Goal: Task Accomplishment & Management: Use online tool/utility

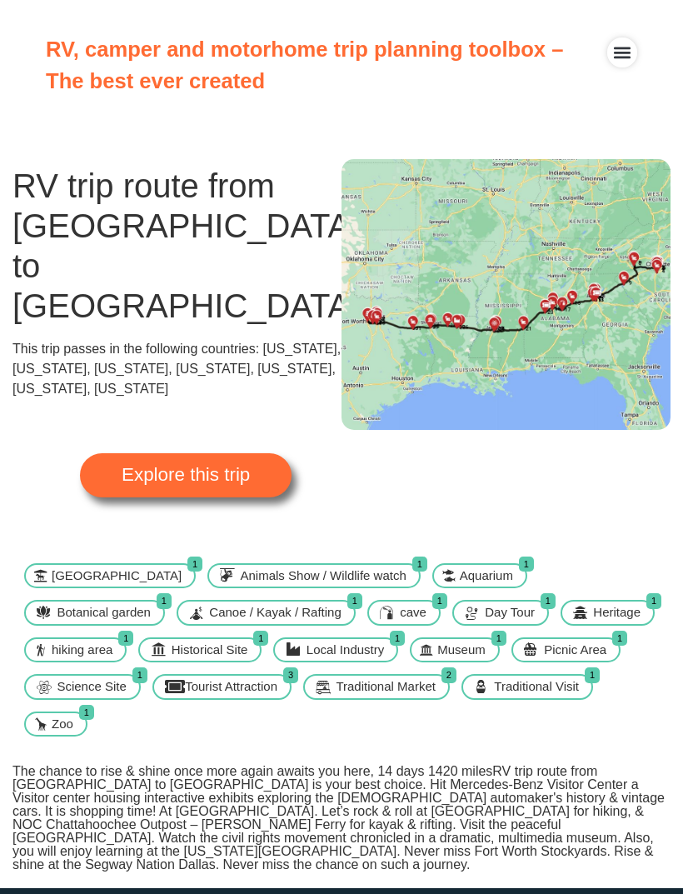
click at [227, 466] on span "Explore this trip" at bounding box center [186, 475] width 128 height 18
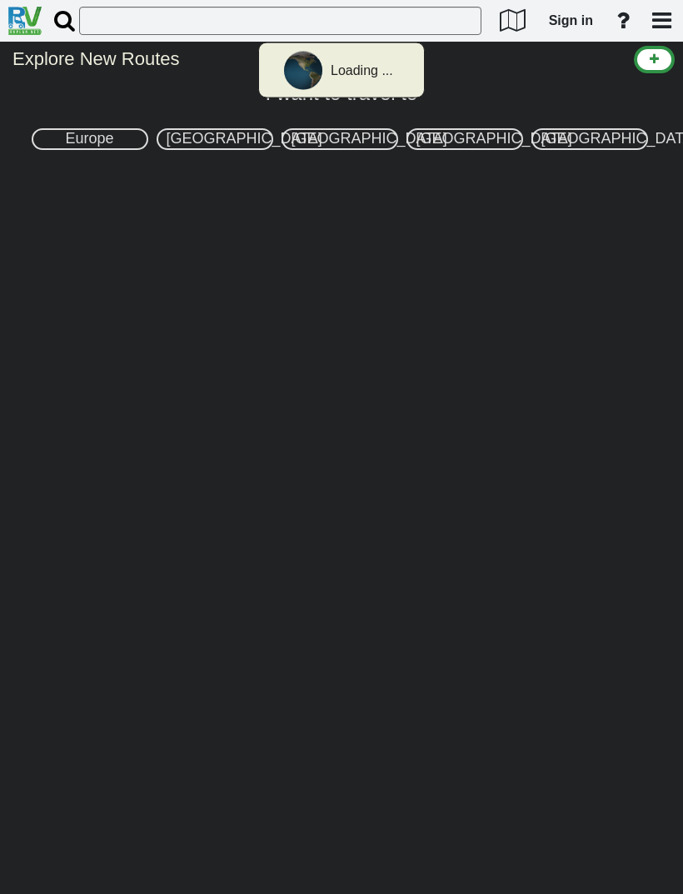
select select "number:2"
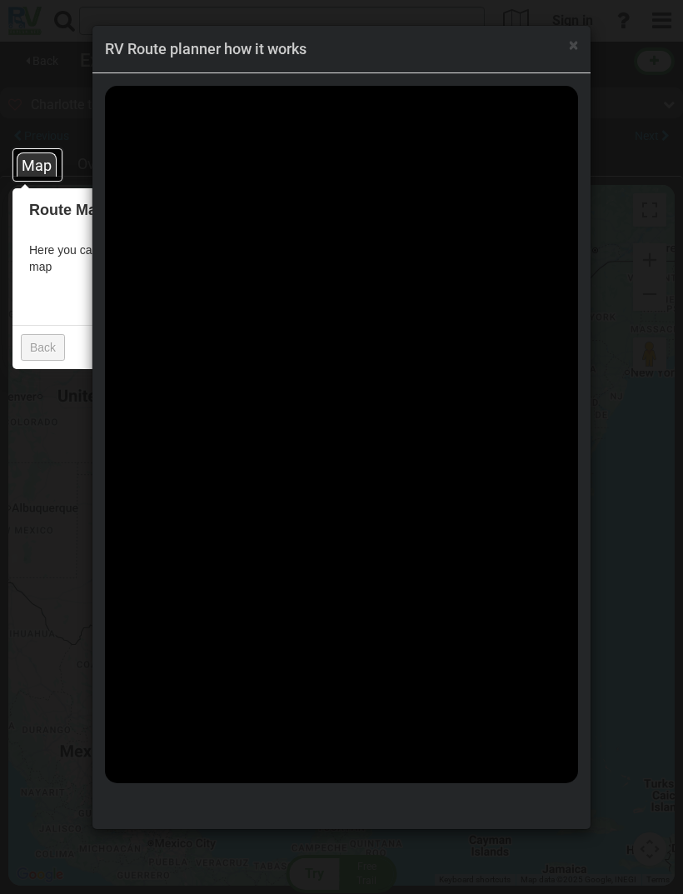
click at [573, 43] on span "×" at bounding box center [573, 45] width 9 height 20
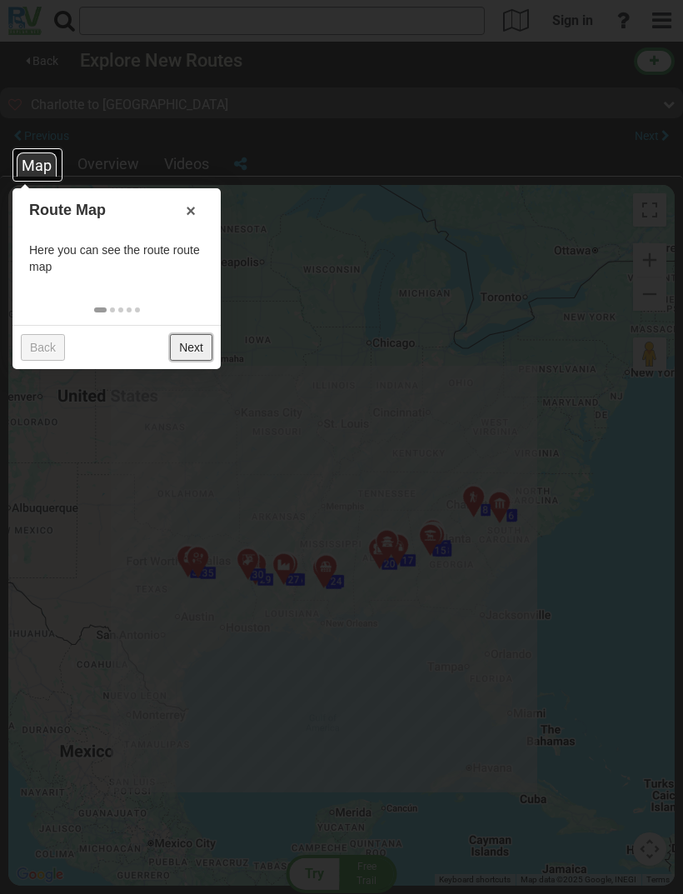
click at [197, 348] on link "Next" at bounding box center [191, 347] width 43 height 27
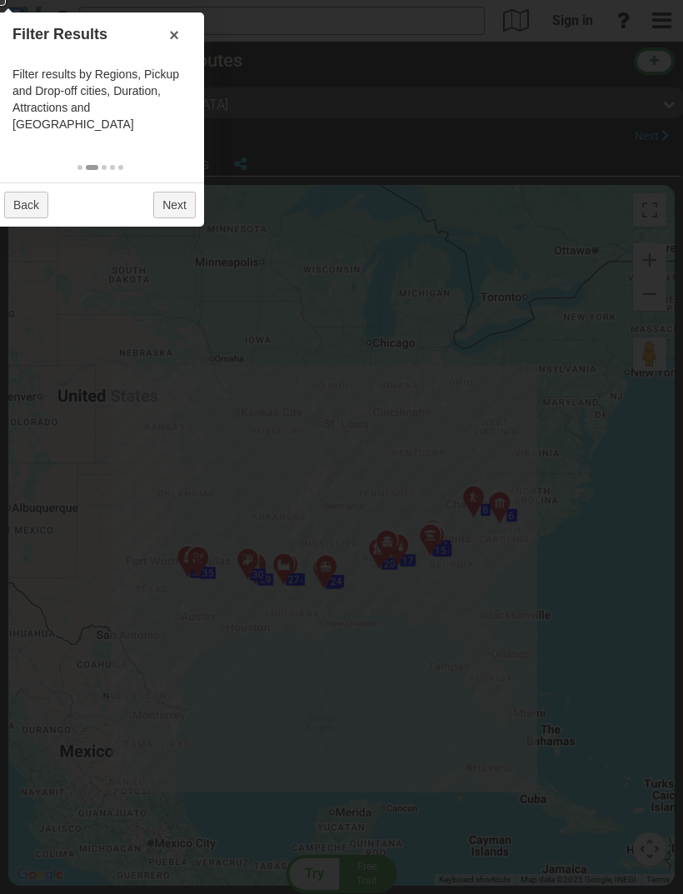
click at [372, 399] on div at bounding box center [341, 447] width 683 height 894
click at [515, 671] on div at bounding box center [341, 447] width 683 height 894
click at [484, 283] on div at bounding box center [341, 447] width 683 height 894
click at [483, 307] on div at bounding box center [341, 447] width 683 height 894
click at [398, 364] on div at bounding box center [341, 447] width 683 height 894
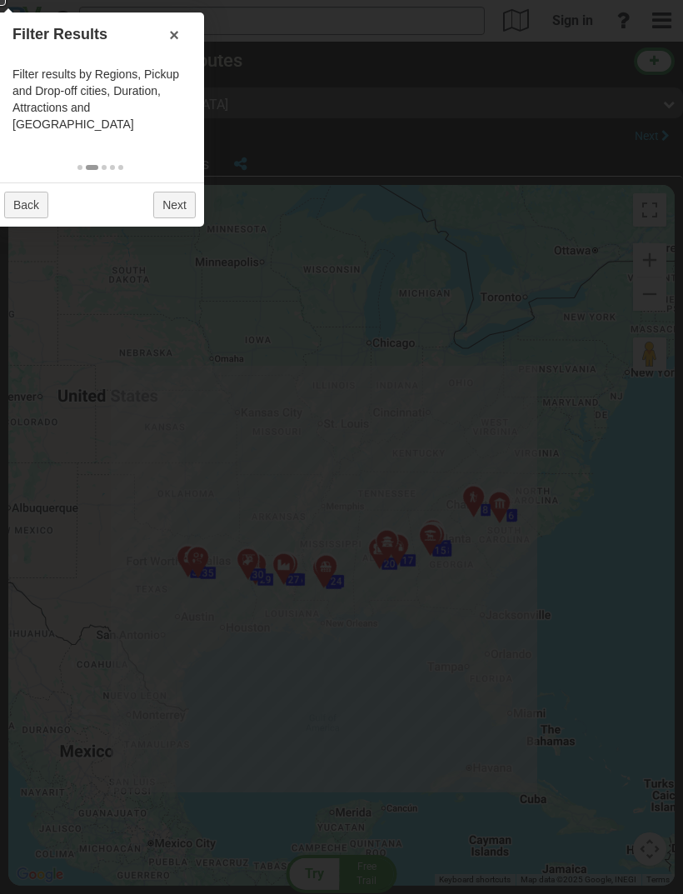
click at [374, 368] on div at bounding box center [341, 447] width 683 height 894
click at [389, 390] on div at bounding box center [341, 447] width 683 height 894
click at [380, 389] on div at bounding box center [341, 447] width 683 height 894
click at [374, 398] on div at bounding box center [341, 447] width 683 height 894
click at [363, 412] on div at bounding box center [341, 447] width 683 height 894
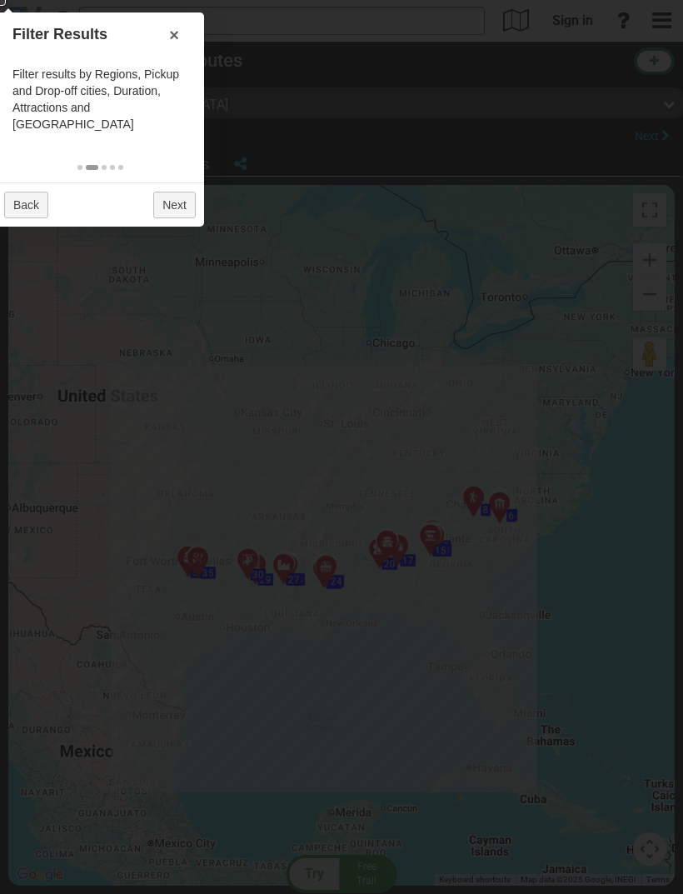
click at [504, 480] on div at bounding box center [341, 447] width 683 height 894
click at [514, 468] on div at bounding box center [341, 447] width 683 height 894
click at [540, 458] on div at bounding box center [341, 447] width 683 height 894
click at [488, 557] on div at bounding box center [341, 447] width 683 height 894
click at [430, 618] on div at bounding box center [341, 447] width 683 height 894
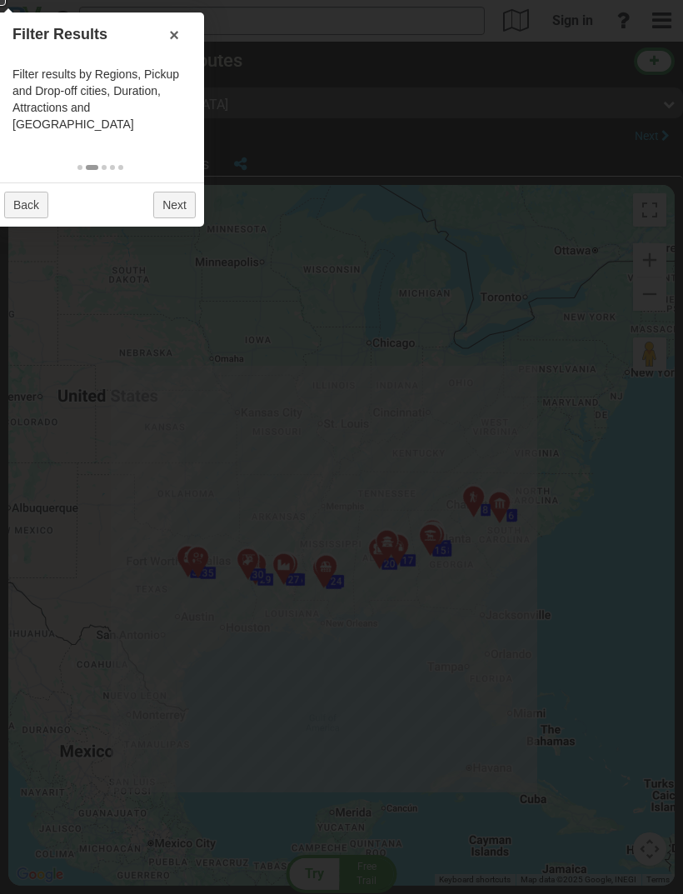
click at [367, 662] on div at bounding box center [341, 447] width 683 height 894
click at [230, 623] on div at bounding box center [341, 447] width 683 height 894
click at [125, 456] on div at bounding box center [341, 447] width 683 height 894
click at [285, 365] on div at bounding box center [341, 447] width 683 height 894
click at [477, 463] on div at bounding box center [341, 447] width 683 height 894
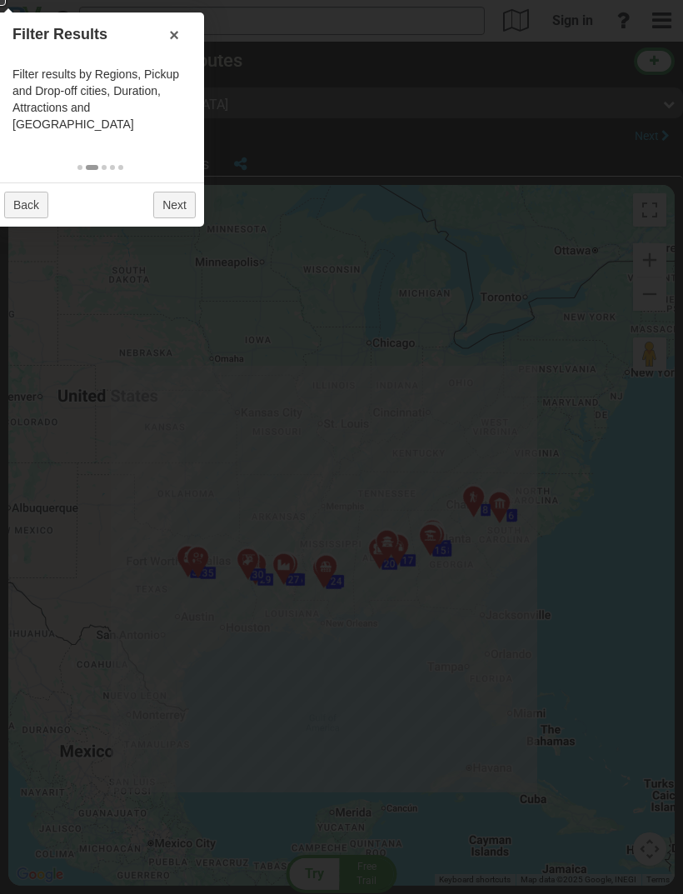
click at [484, 463] on div at bounding box center [341, 447] width 683 height 894
click at [464, 396] on div at bounding box center [341, 447] width 683 height 894
click at [154, 15] on div at bounding box center [341, 447] width 683 height 894
click at [149, 22] on div at bounding box center [341, 447] width 683 height 894
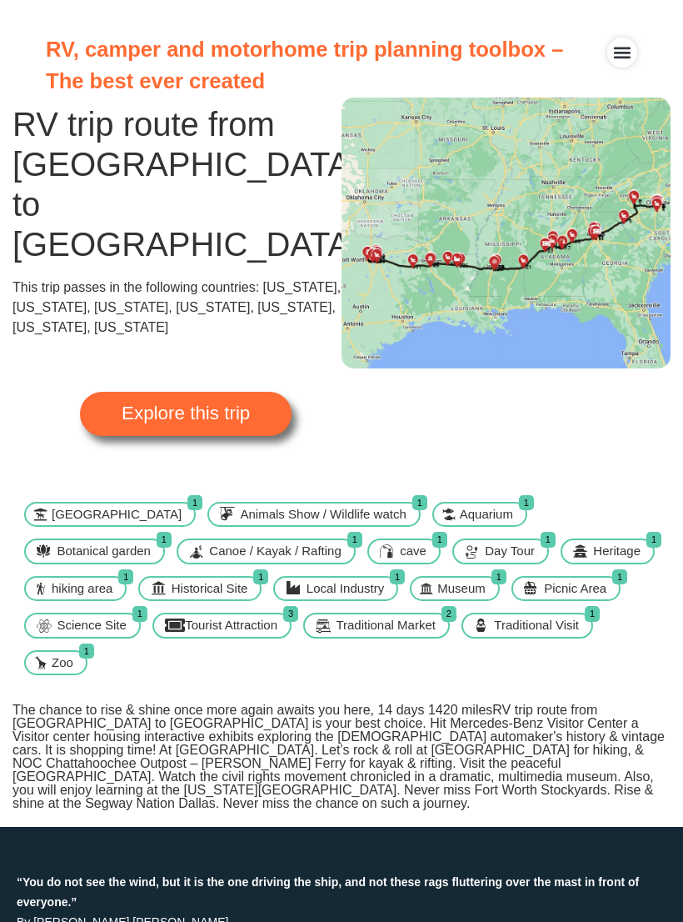
click at [130, 616] on span "Science Site" at bounding box center [92, 625] width 78 height 19
click at [203, 392] on link "Explore this trip" at bounding box center [186, 413] width 212 height 43
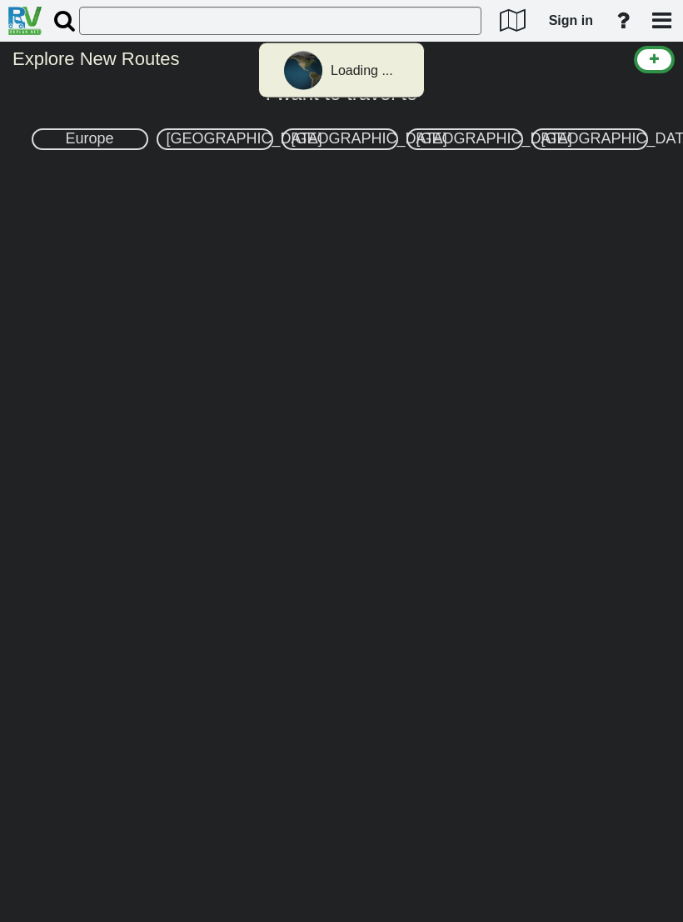
select select "number:2"
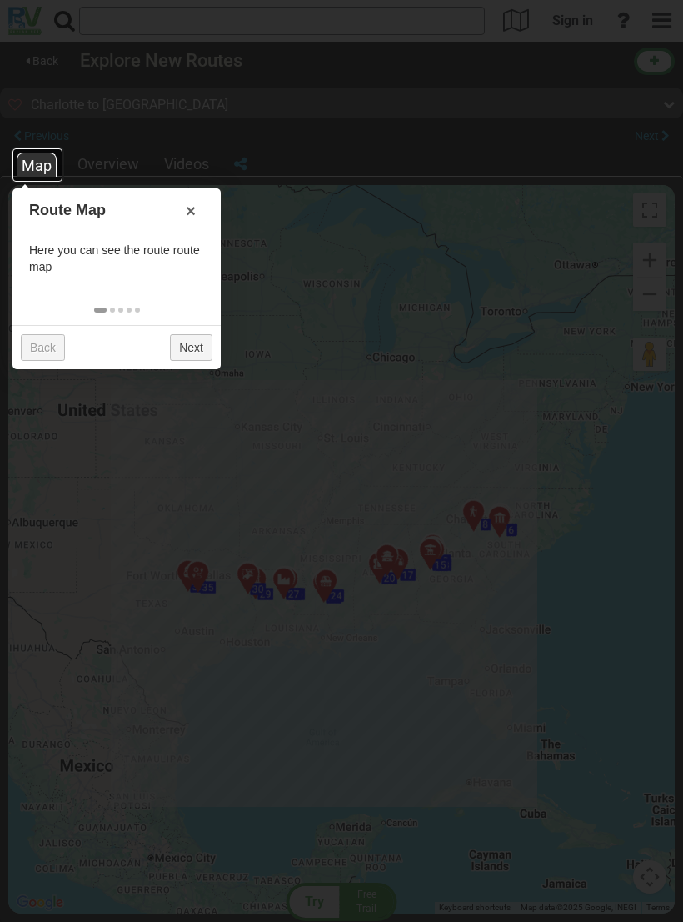
click at [38, 168] on div "Map" at bounding box center [37, 165] width 40 height 24
click at [46, 159] on div "Map" at bounding box center [37, 165] width 40 height 24
click at [43, 167] on div "Map" at bounding box center [37, 165] width 40 height 24
click at [213, 141] on div at bounding box center [341, 461] width 683 height 922
click at [328, 138] on div at bounding box center [341, 461] width 683 height 922
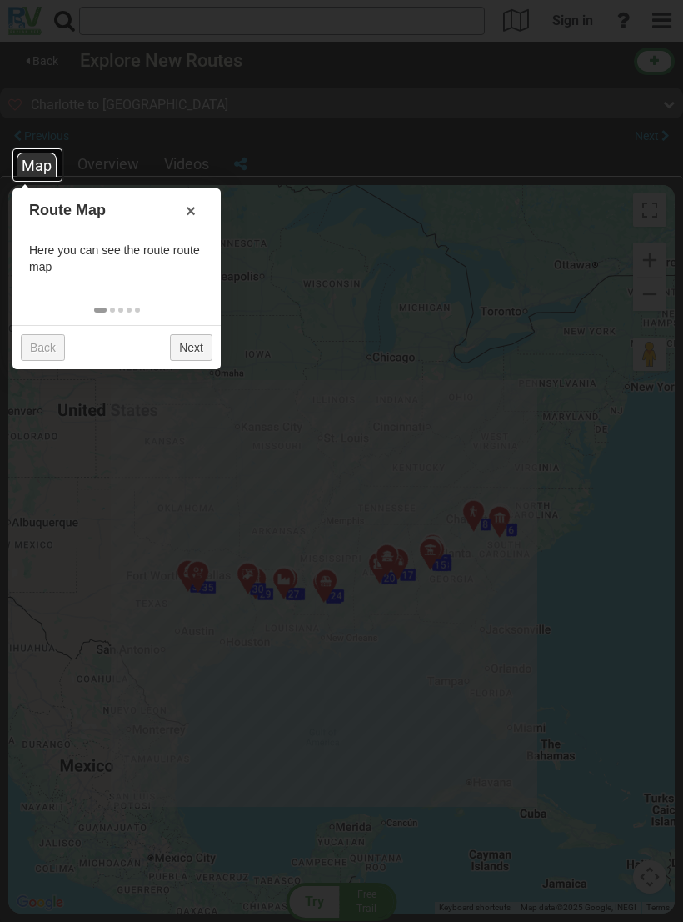
click at [157, 13] on div at bounding box center [341, 461] width 683 height 922
click at [128, 26] on div at bounding box center [341, 461] width 683 height 922
click at [47, 163] on div "Map" at bounding box center [37, 165] width 40 height 24
click at [108, 163] on div at bounding box center [341, 461] width 683 height 922
click at [50, 166] on div "Map" at bounding box center [37, 165] width 40 height 24
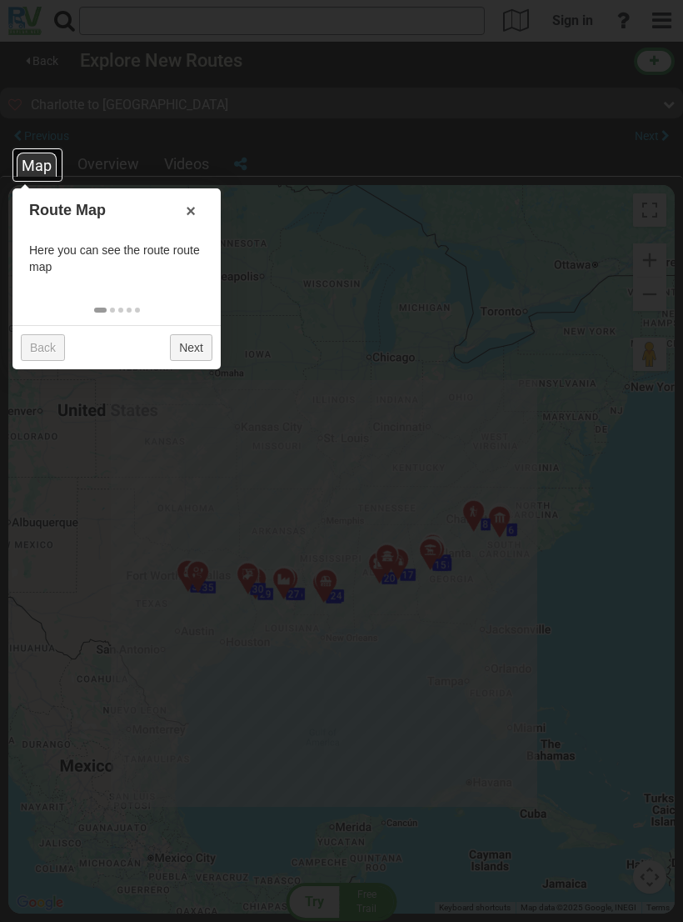
click at [545, 497] on div at bounding box center [341, 461] width 683 height 922
click at [553, 507] on div at bounding box center [341, 461] width 683 height 922
click at [606, 628] on div at bounding box center [341, 461] width 683 height 922
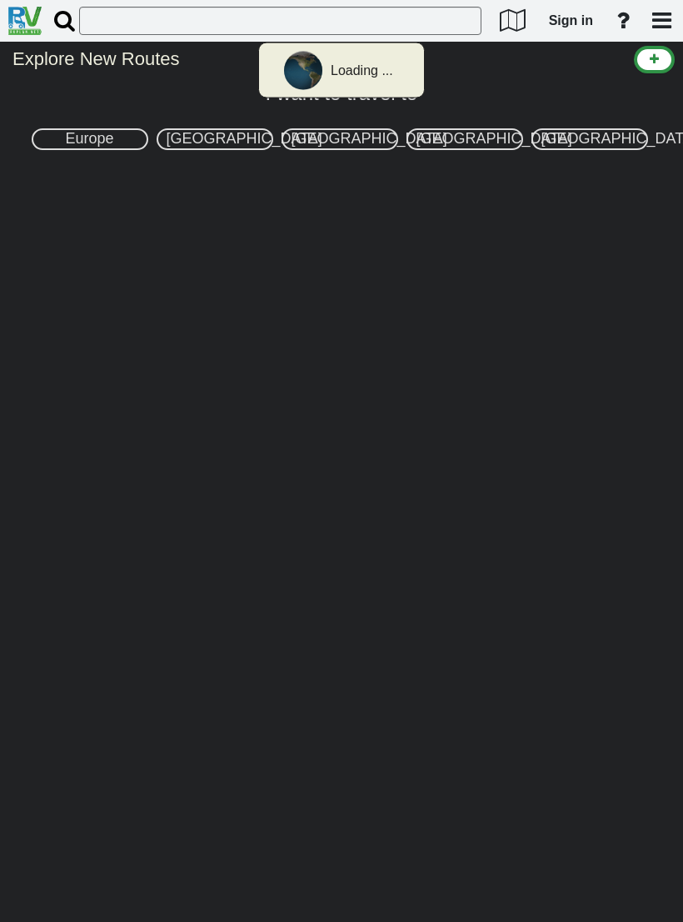
select select "number:2"
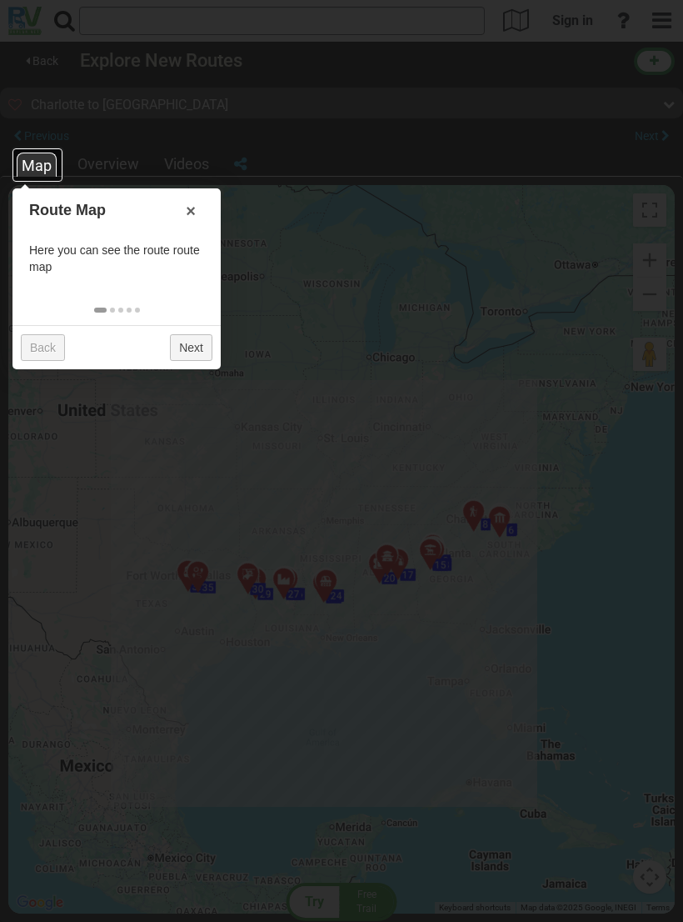
click at [47, 168] on div "Map" at bounding box center [37, 165] width 40 height 24
click at [118, 167] on div at bounding box center [341, 461] width 683 height 922
click at [112, 163] on div at bounding box center [341, 461] width 683 height 922
click at [460, 154] on div at bounding box center [341, 461] width 683 height 922
click at [616, 154] on div at bounding box center [341, 461] width 683 height 922
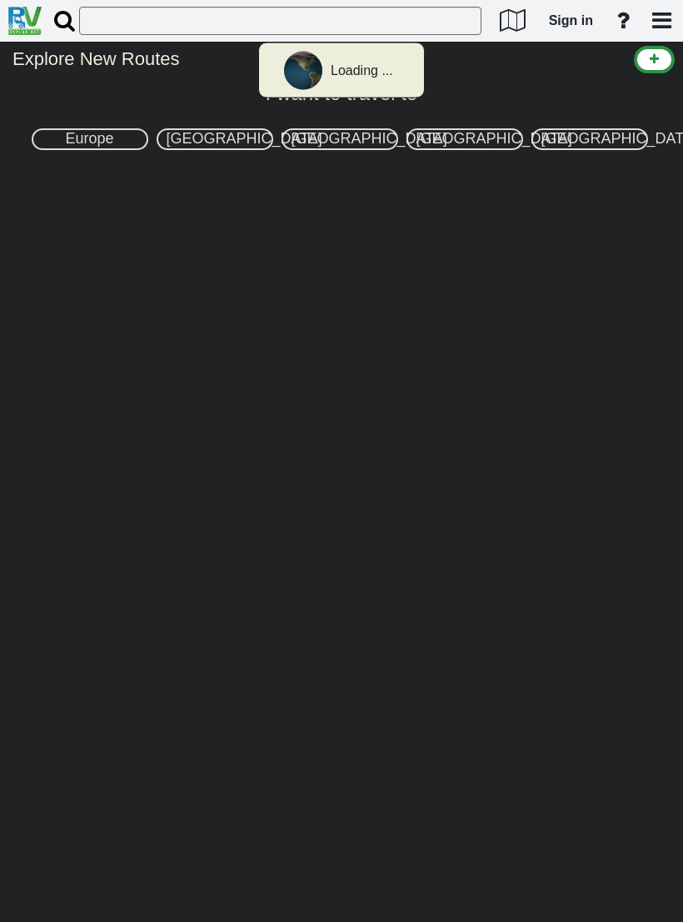
select select "number:2"
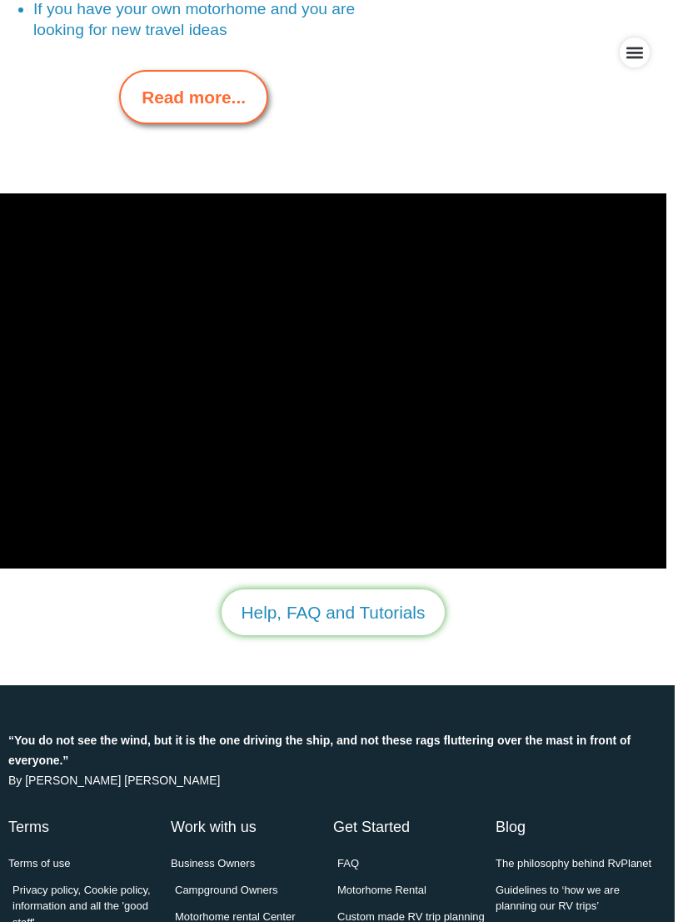
scroll to position [4148, 8]
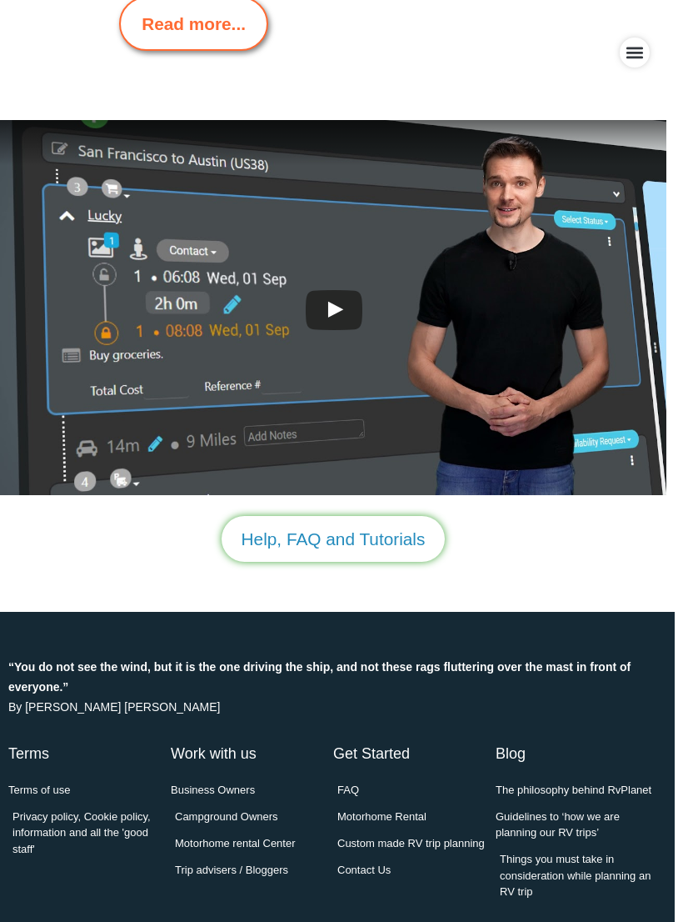
click at [60, 782] on span "Terms of use" at bounding box center [39, 790] width 62 height 17
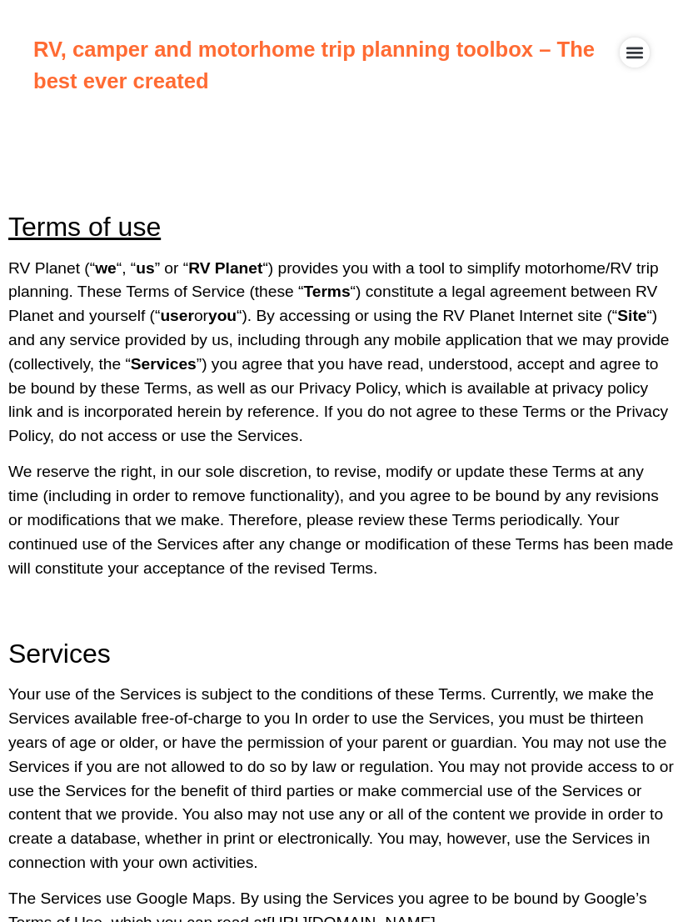
click at [640, 53] on icon "Menu Toggle" at bounding box center [635, 54] width 17 height 12
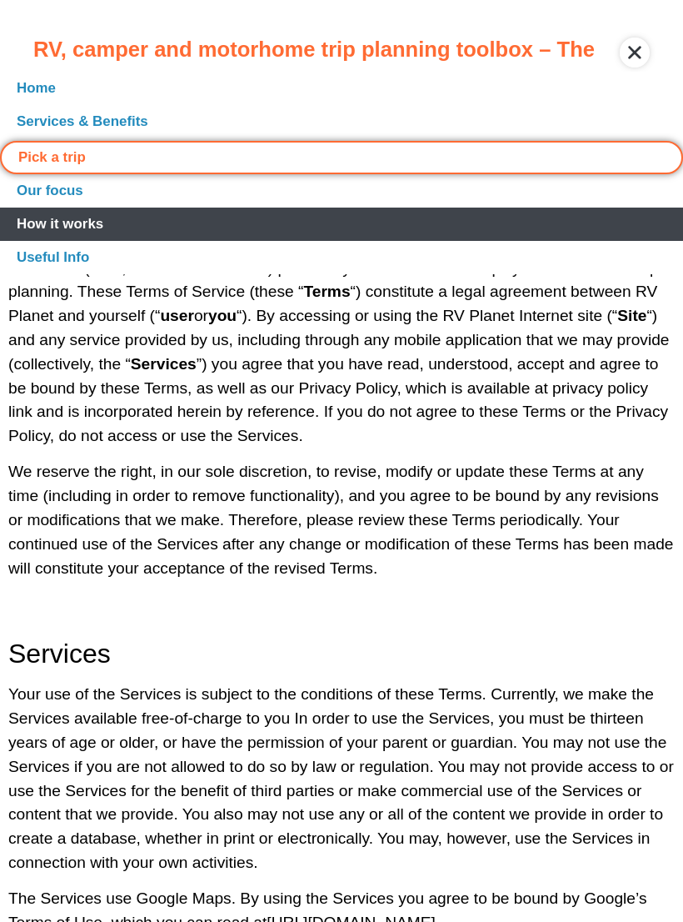
click at [88, 229] on link "How it works" at bounding box center [341, 224] width 683 height 33
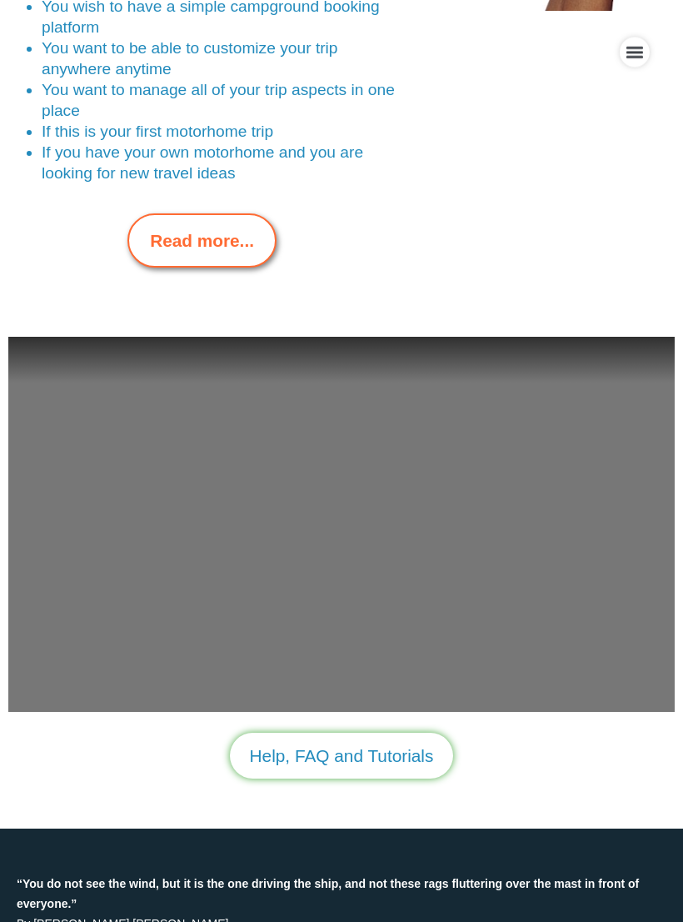
scroll to position [4174, 0]
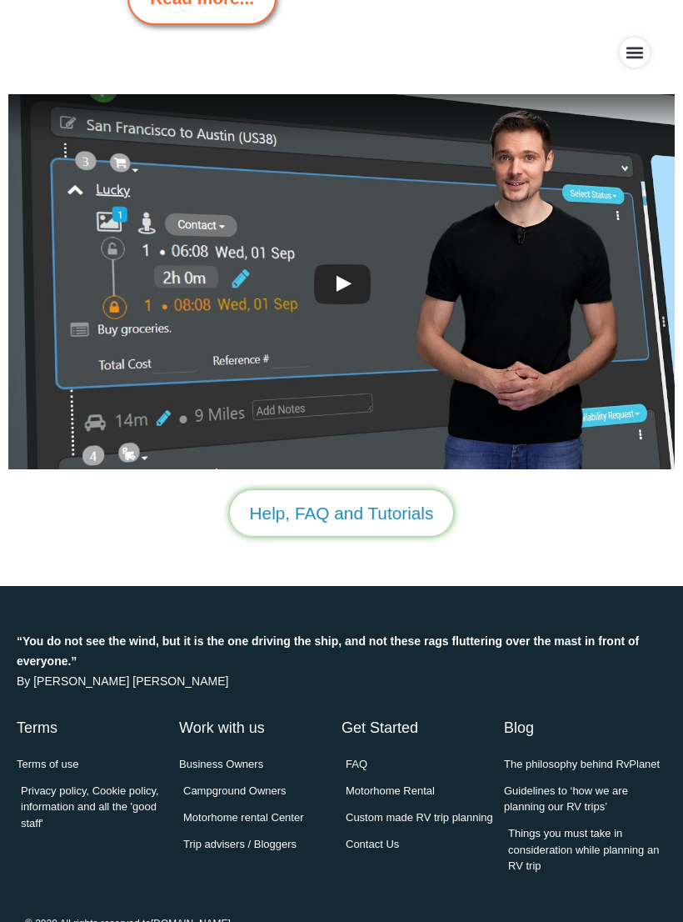
click at [380, 500] on span "Help, FAQ and Tutorials" at bounding box center [342, 513] width 184 height 26
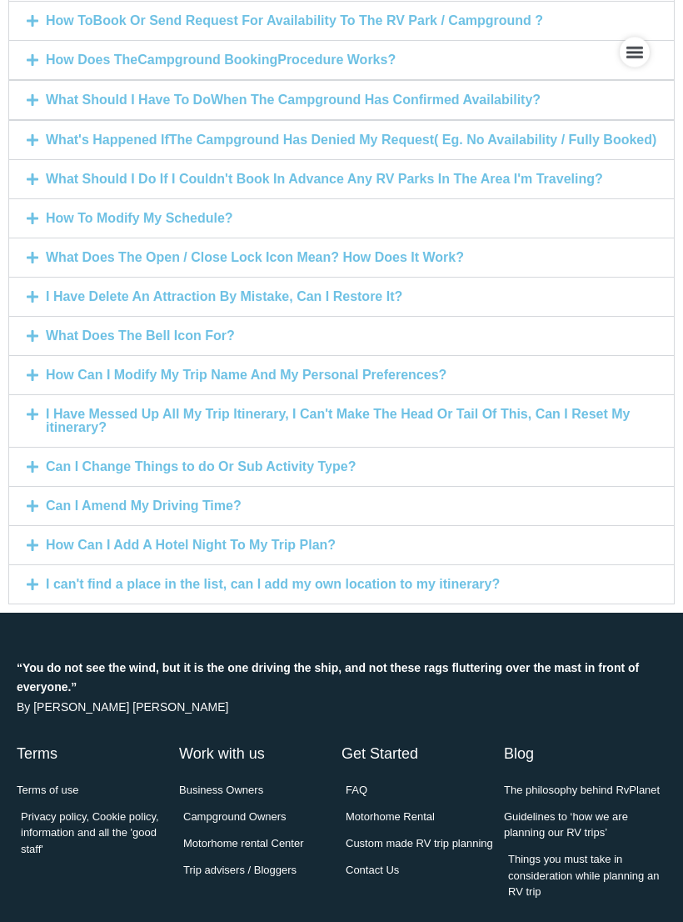
scroll to position [2535, 0]
click at [634, 51] on icon "Menu Toggle" at bounding box center [635, 52] width 18 height 18
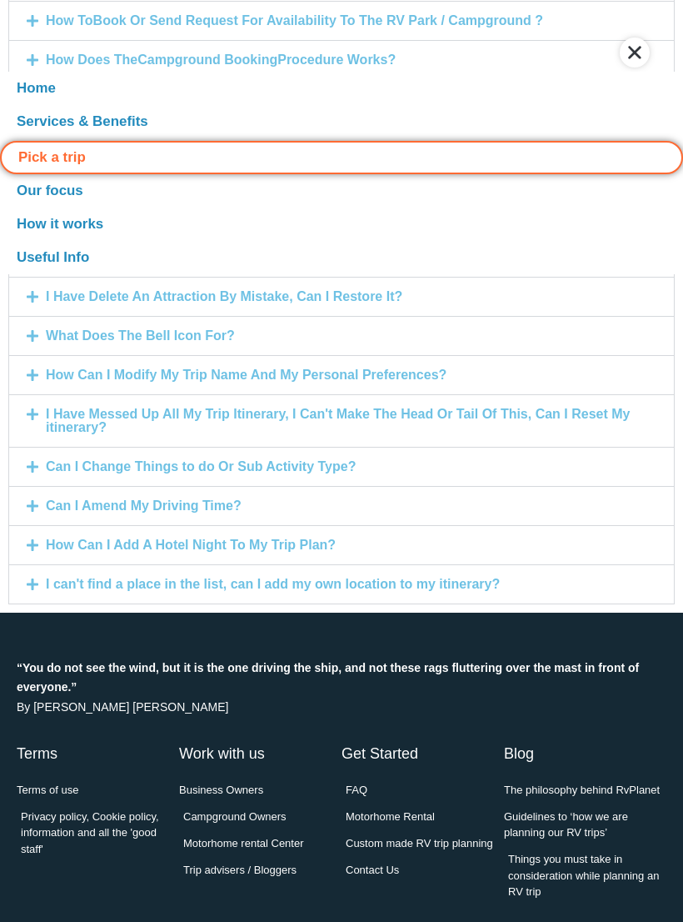
click at [538, 316] on div "I Have Delete An Attraction By Mistake, Can I Restore It?" at bounding box center [341, 297] width 665 height 38
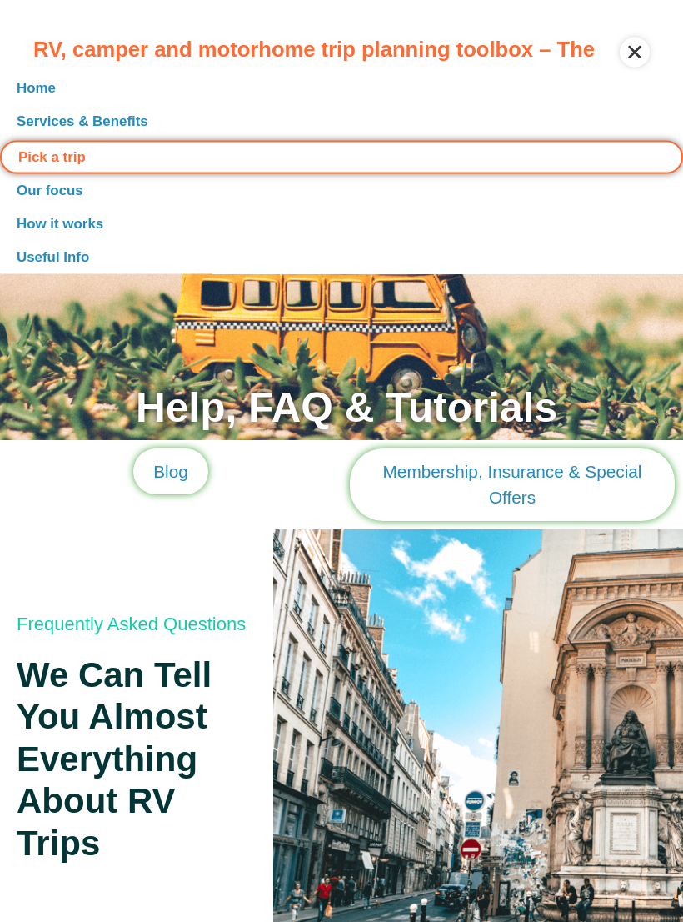
scroll to position [0, 0]
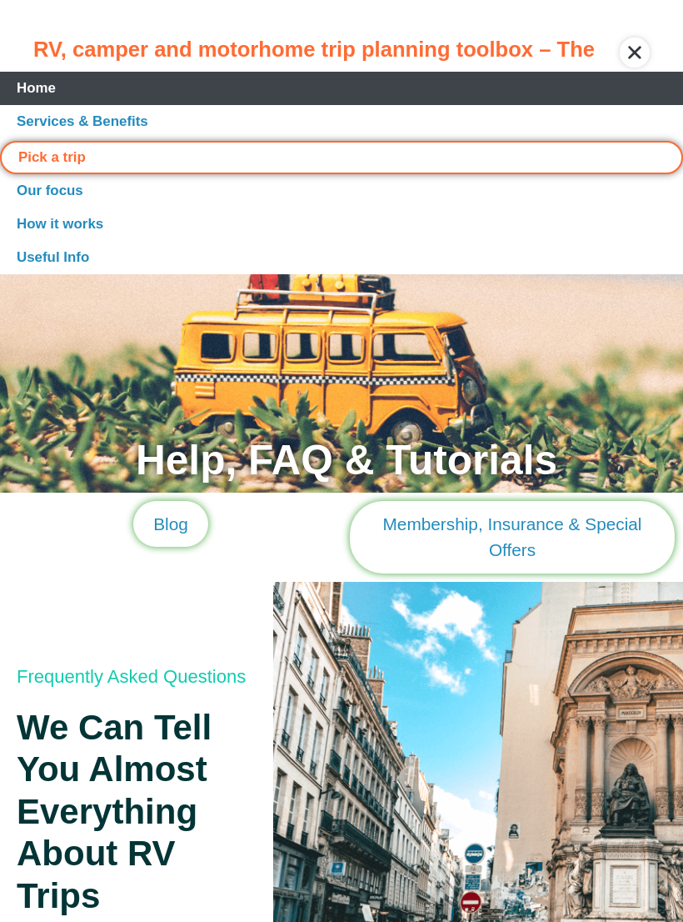
click at [50, 84] on link "Home" at bounding box center [341, 88] width 683 height 33
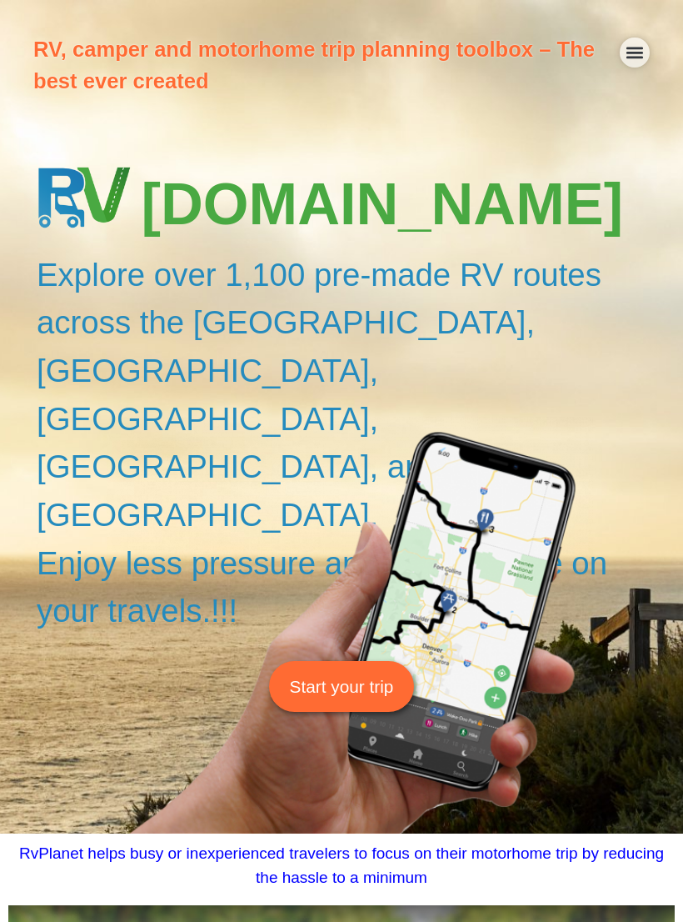
click at [361, 673] on span "Start your trip" at bounding box center [342, 686] width 104 height 26
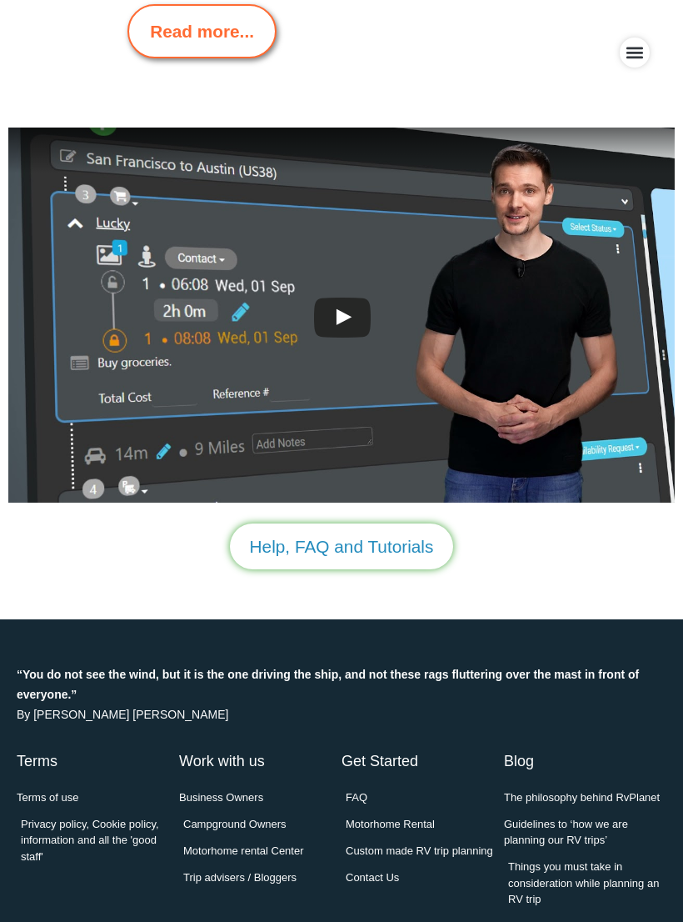
scroll to position [4148, 0]
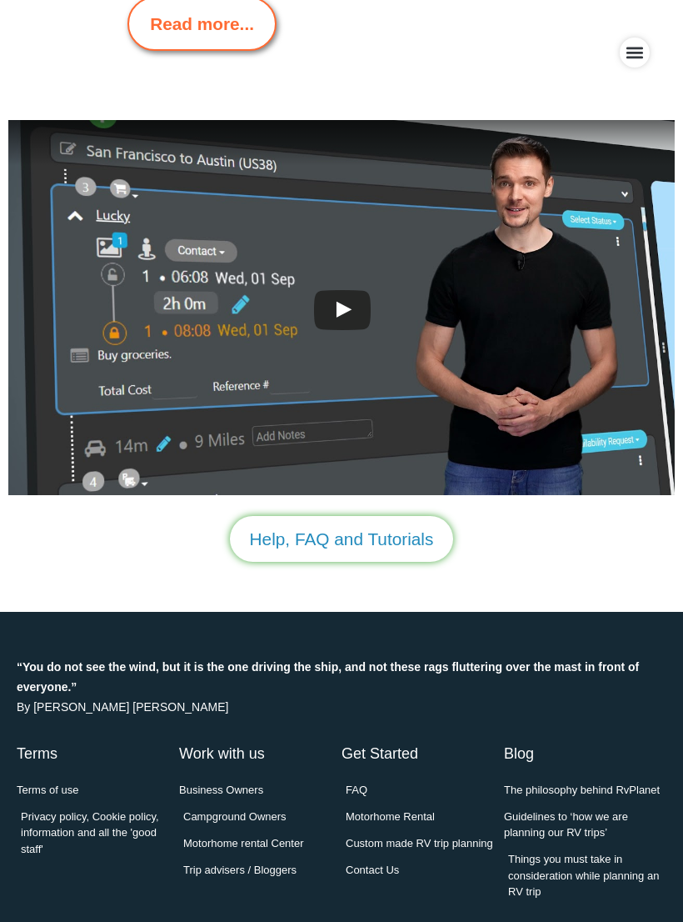
click at [67, 782] on span "Terms of use" at bounding box center [48, 790] width 62 height 17
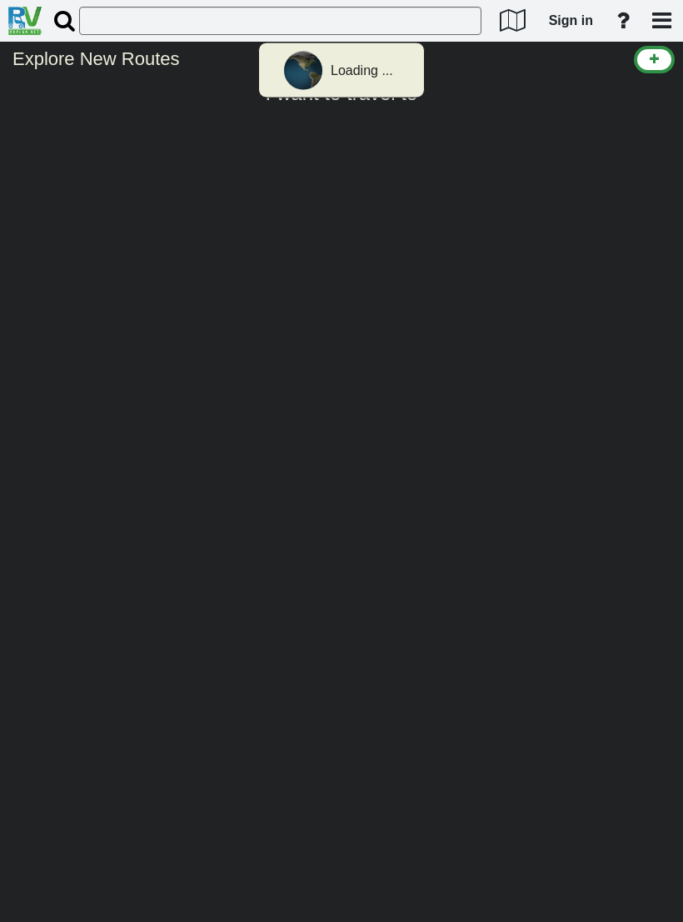
select select "number:2"
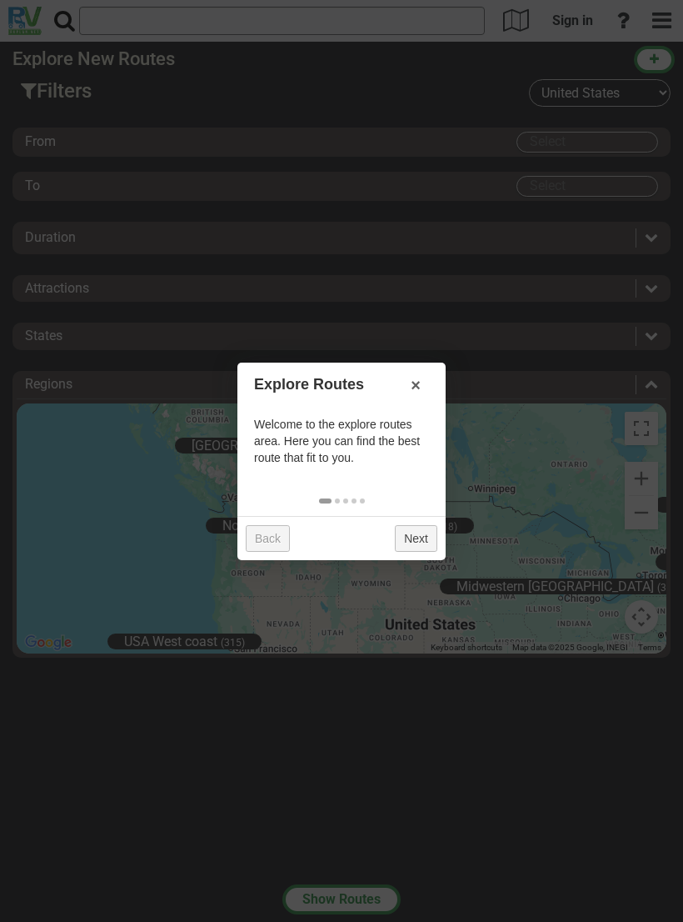
click at [415, 538] on link "Next" at bounding box center [416, 538] width 43 height 27
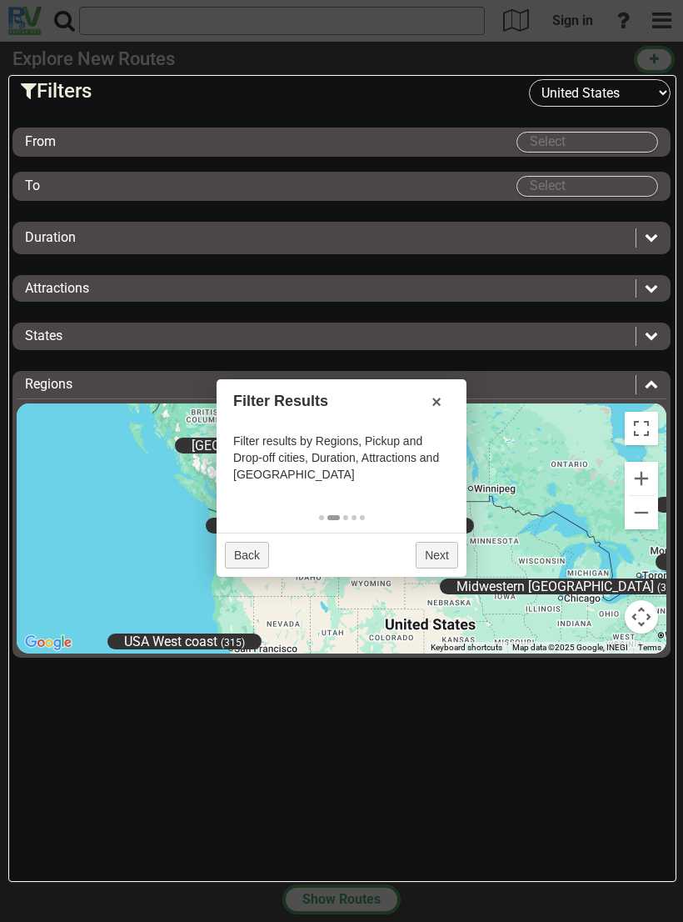
click at [472, 142] on div "From" at bounding box center [271, 142] width 492 height 19
click at [606, 136] on input "Select" at bounding box center [588, 142] width 140 height 19
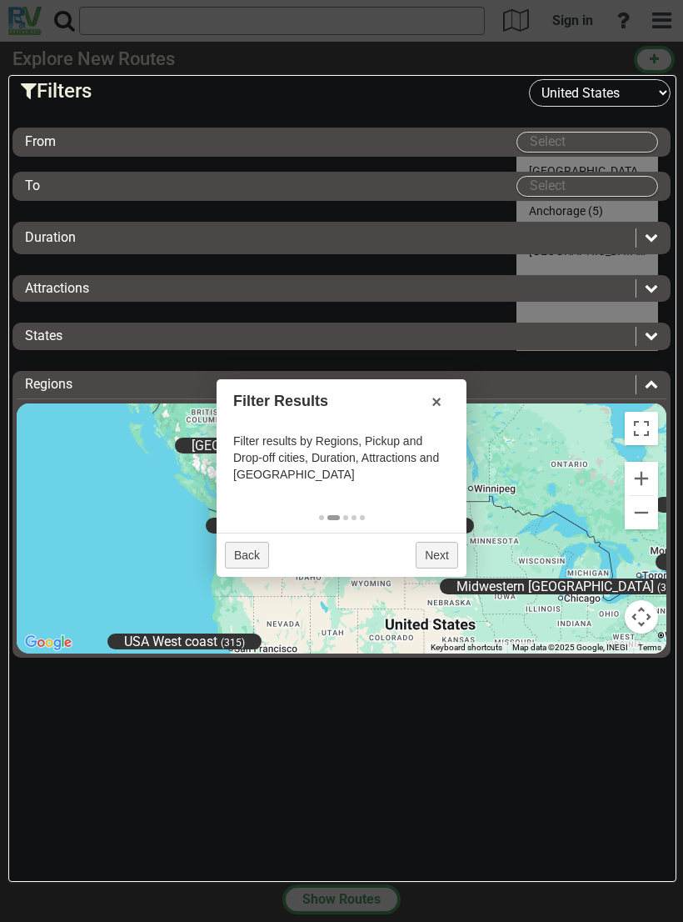
click at [129, 132] on div "From" at bounding box center [342, 142] width 650 height 21
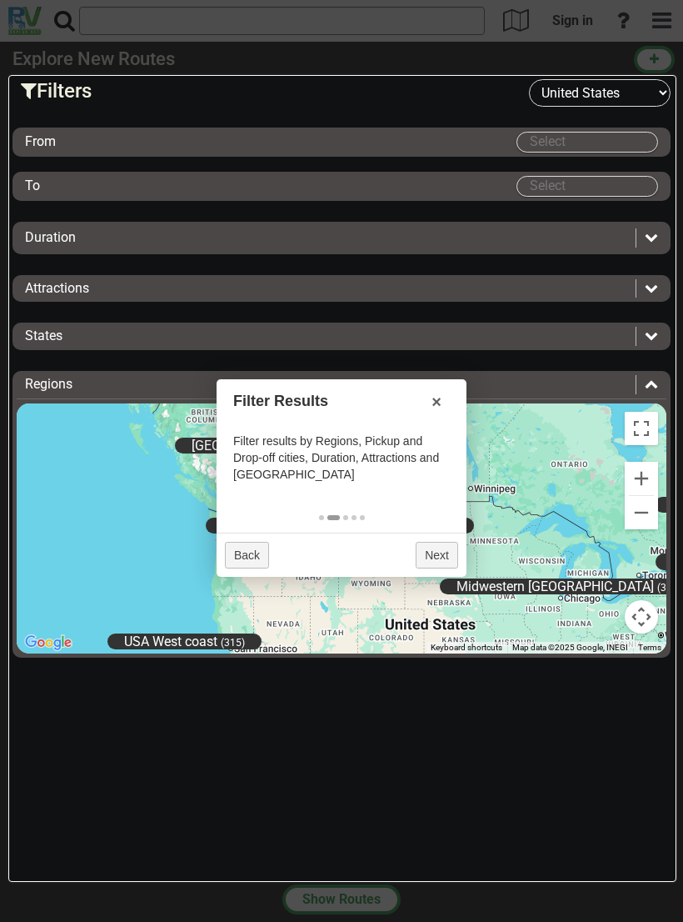
click at [95, 142] on div "From" at bounding box center [271, 142] width 492 height 19
click at [552, 140] on input "Select" at bounding box center [588, 142] width 140 height 19
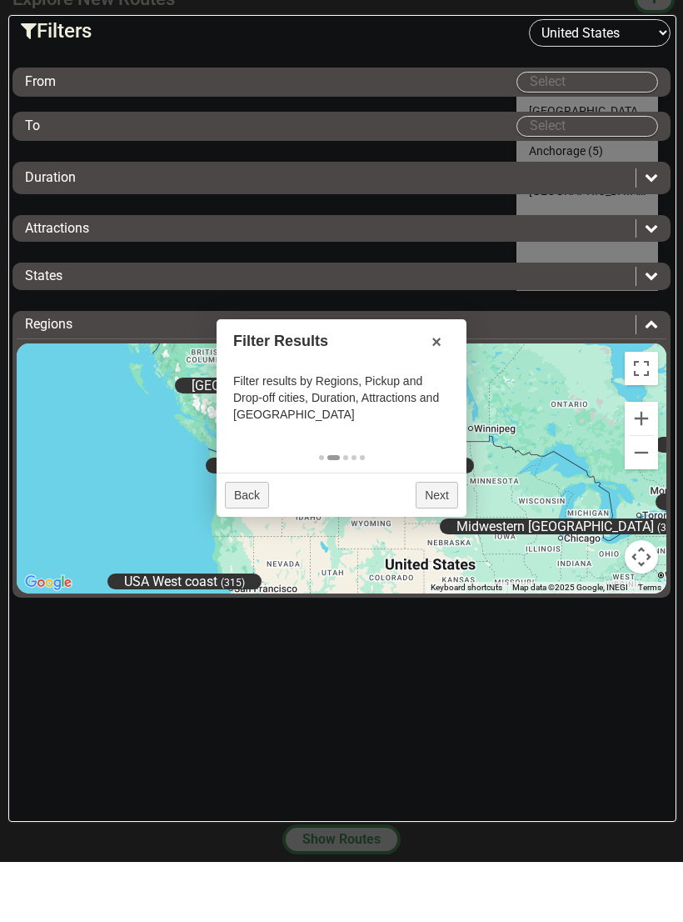
click at [74, 133] on div "From" at bounding box center [271, 142] width 492 height 19
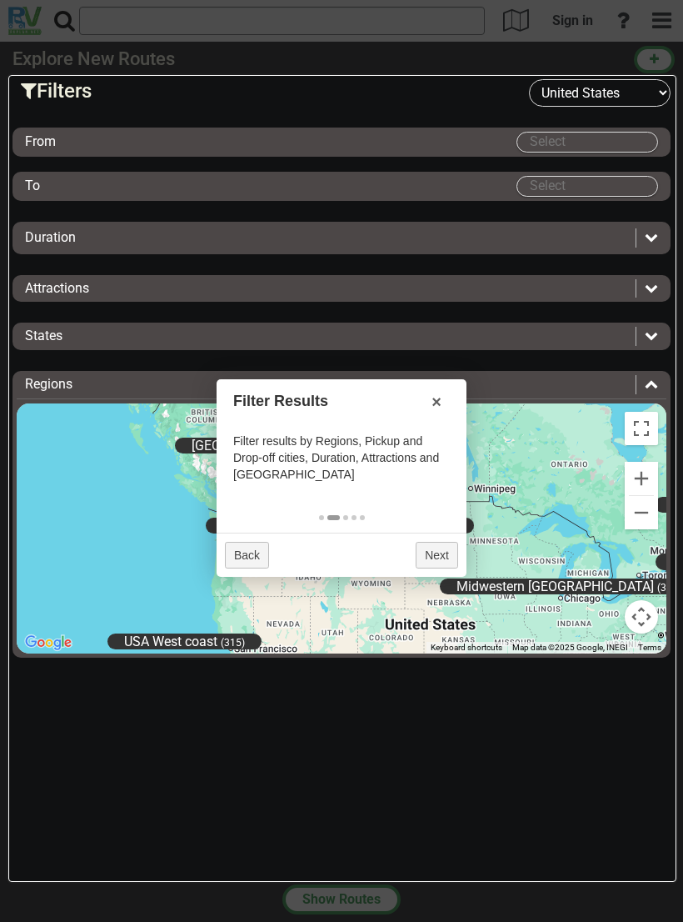
click at [103, 136] on div "From" at bounding box center [271, 142] width 492 height 19
click at [173, 144] on div "From" at bounding box center [271, 142] width 492 height 19
click at [323, 142] on div "From" at bounding box center [271, 142] width 492 height 19
click at [658, 21] on div at bounding box center [341, 461] width 683 height 922
click at [673, 18] on div at bounding box center [341, 461] width 683 height 922
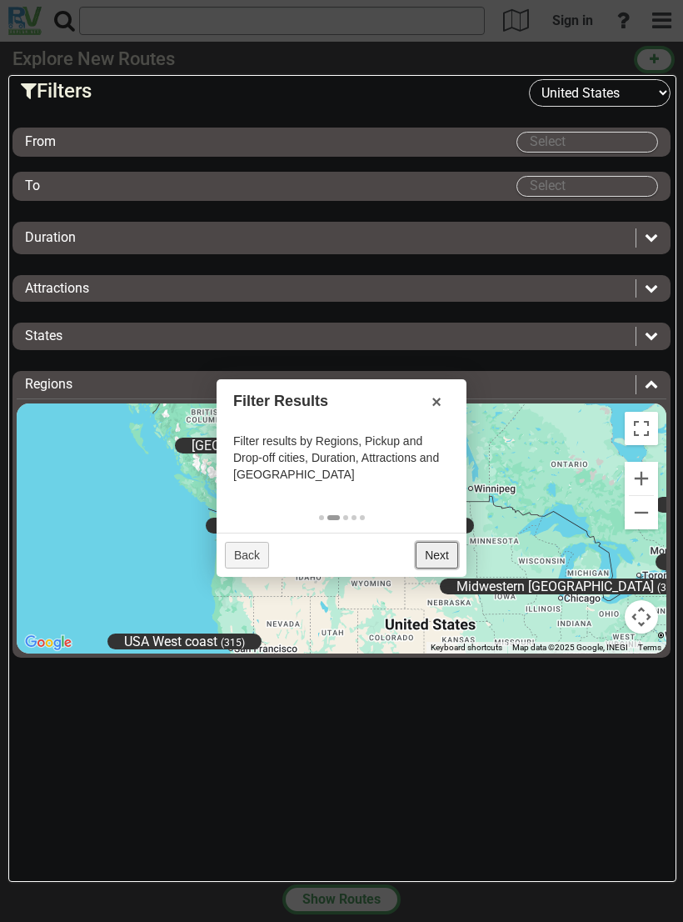
click at [443, 552] on link "Next" at bounding box center [437, 555] width 43 height 27
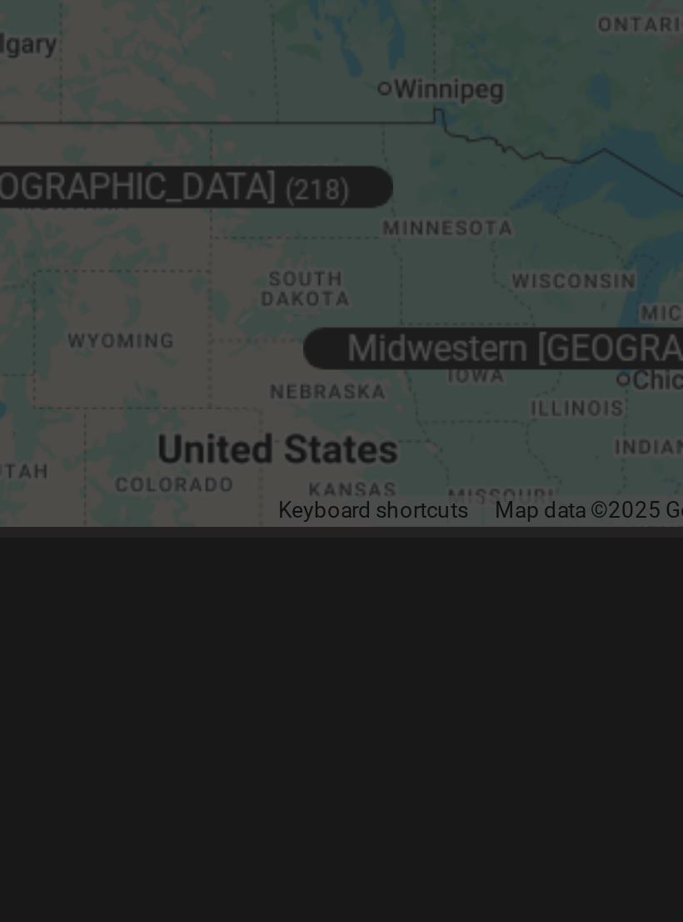
click at [185, 166] on div at bounding box center [341, 461] width 683 height 922
click at [177, 166] on div at bounding box center [341, 461] width 683 height 922
click at [117, 149] on div at bounding box center [341, 461] width 683 height 922
click at [109, 146] on div at bounding box center [341, 461] width 683 height 922
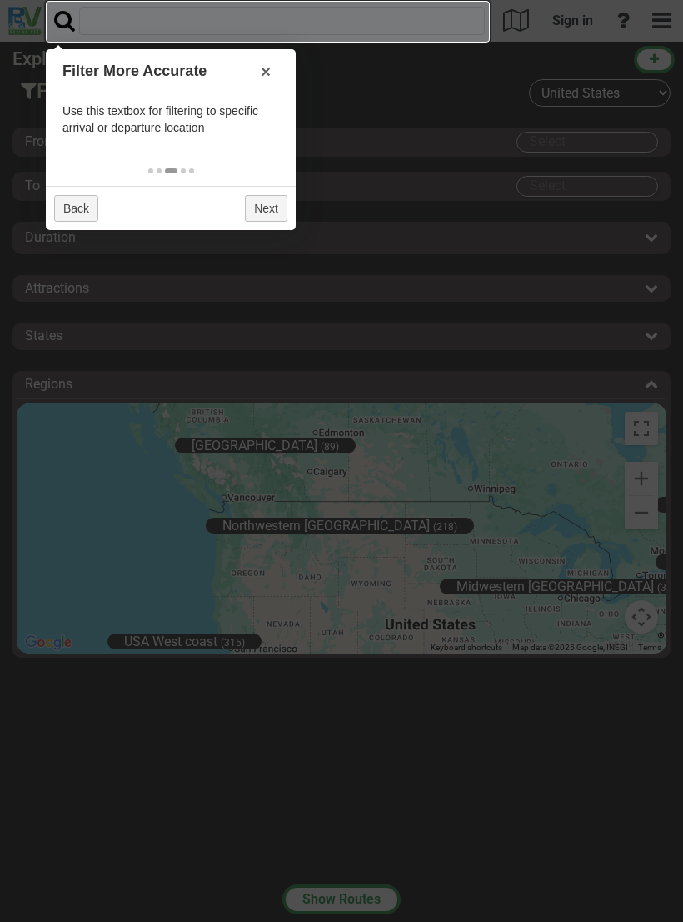
click at [665, 16] on div at bounding box center [341, 461] width 683 height 922
click at [144, 21] on input "text" at bounding box center [282, 21] width 406 height 28
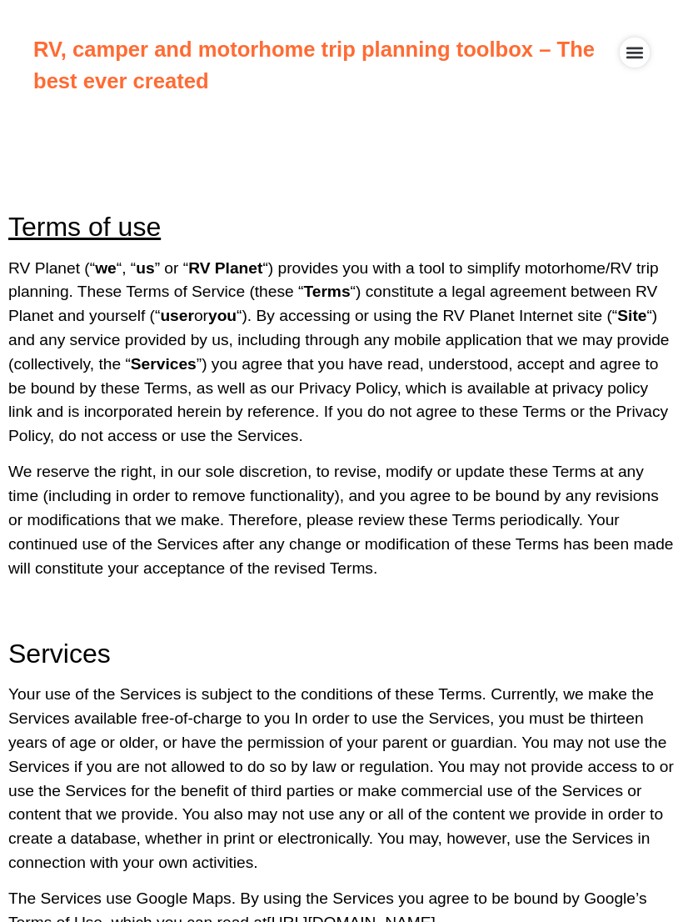
click at [636, 53] on icon "Menu Toggle" at bounding box center [635, 54] width 17 height 12
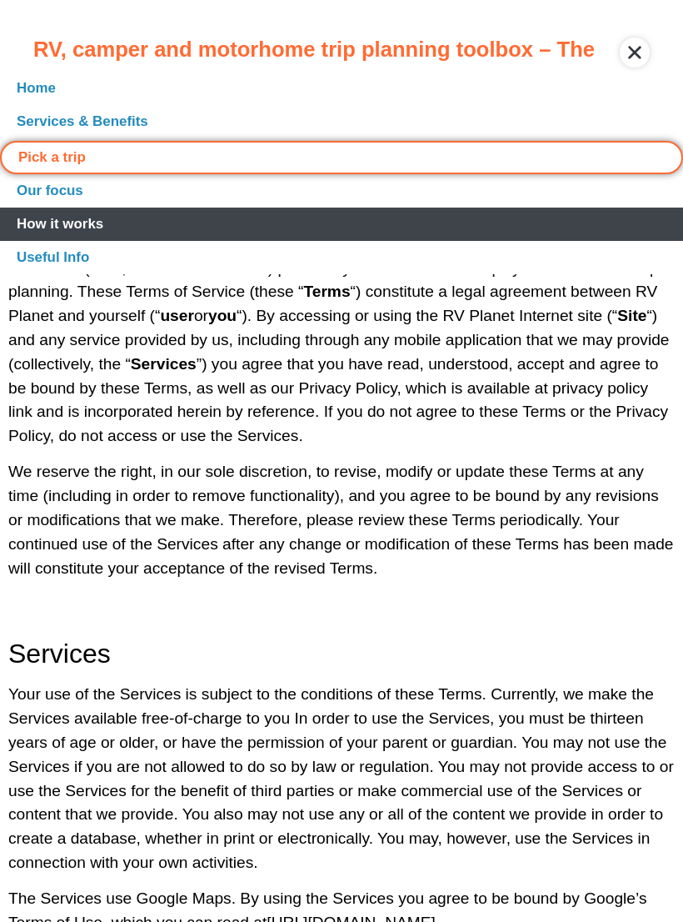
click at [88, 222] on link "How it works" at bounding box center [341, 224] width 683 height 33
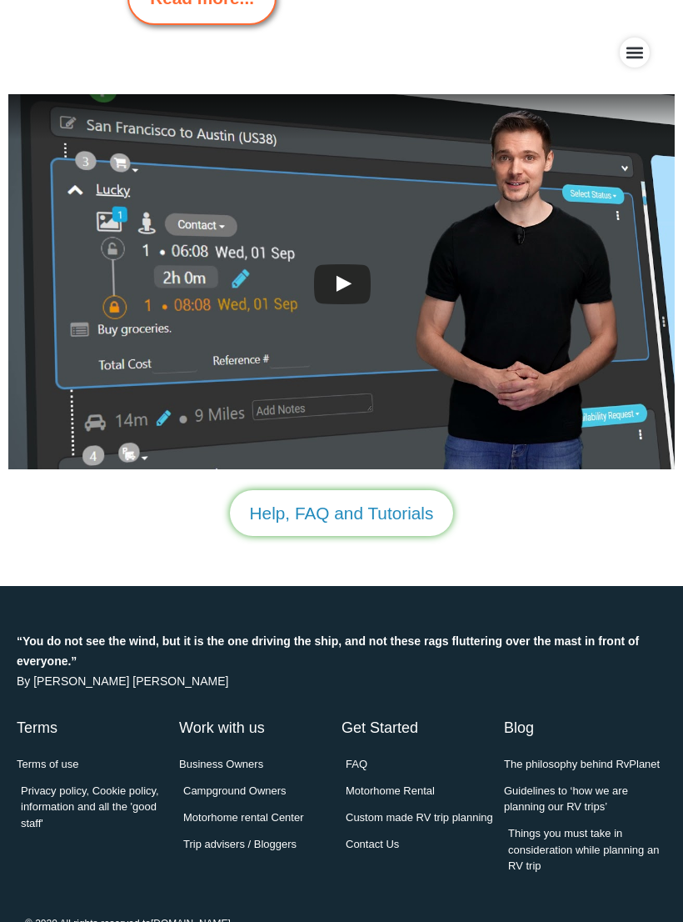
click at [358, 500] on span "Help, FAQ and Tutorials" at bounding box center [342, 513] width 184 height 26
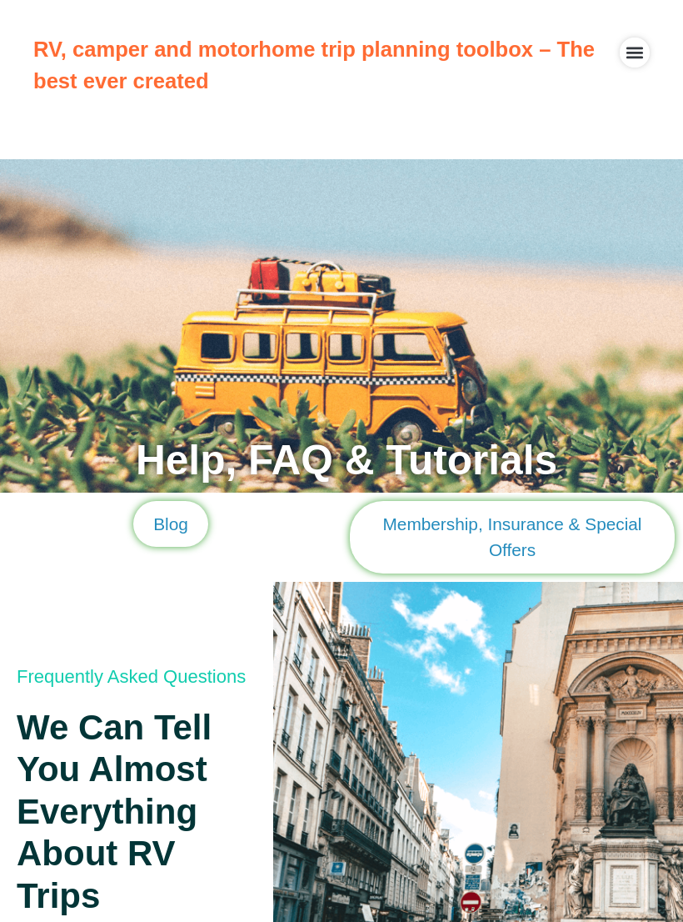
click at [641, 57] on icon "Menu Toggle" at bounding box center [635, 54] width 17 height 12
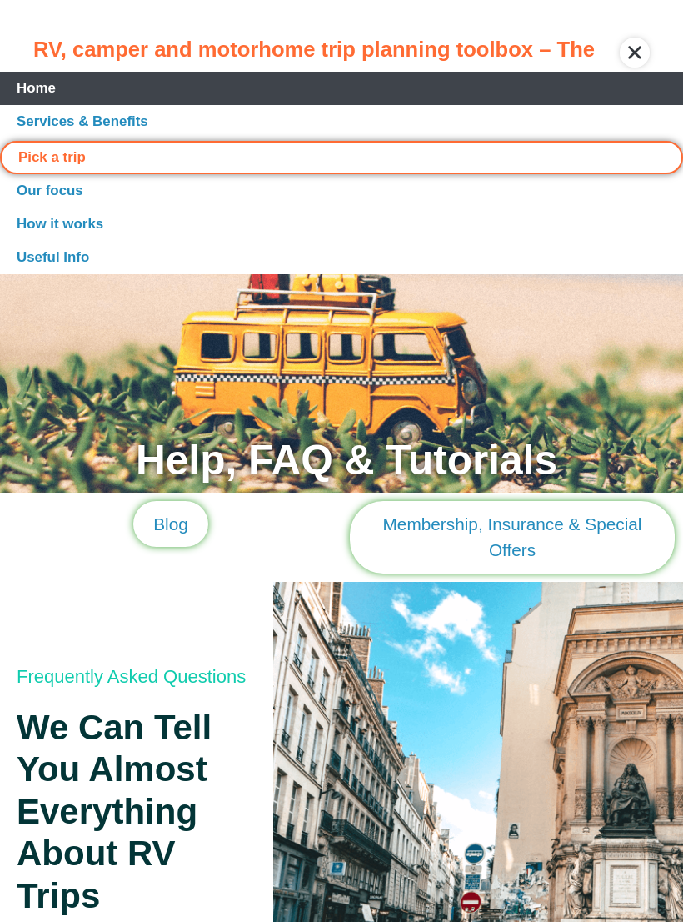
click at [43, 89] on link "Home" at bounding box center [341, 88] width 683 height 33
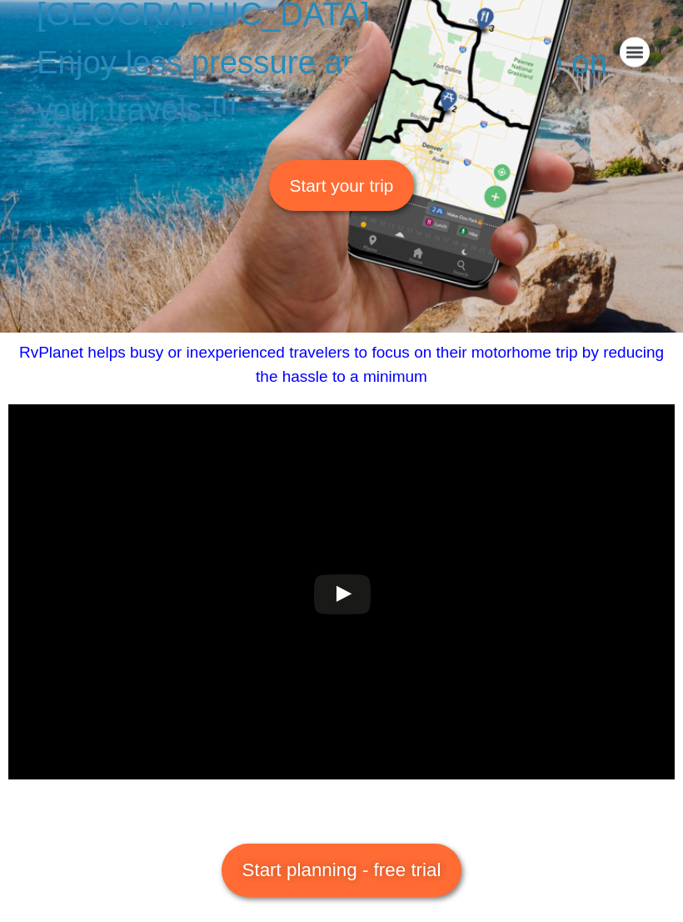
scroll to position [502, 0]
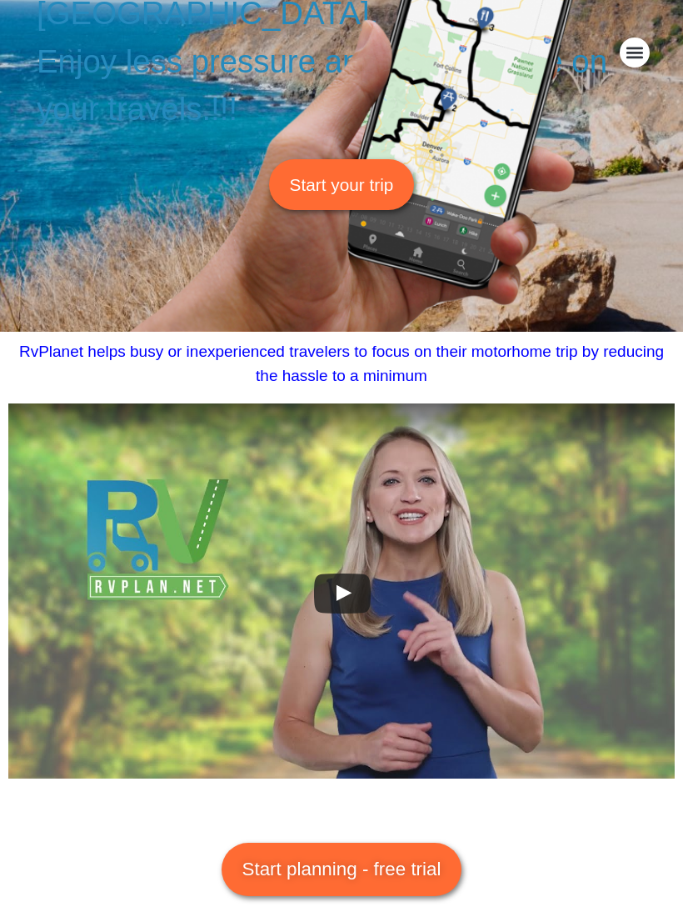
click at [344, 593] on div at bounding box center [341, 591] width 73 height 53
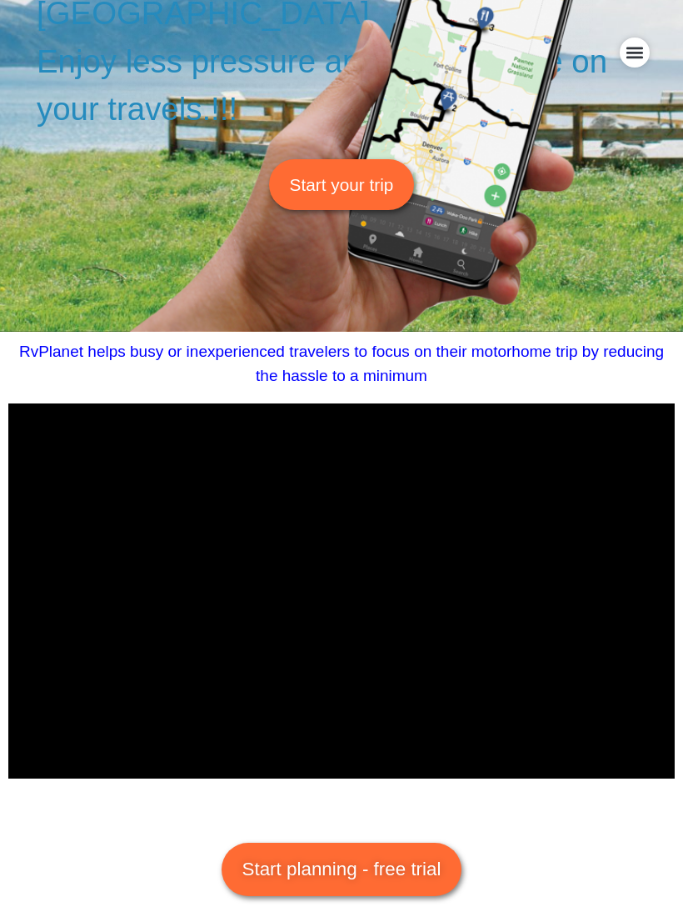
click at [367, 863] on span "Start planning - free trial" at bounding box center [342, 869] width 199 height 28
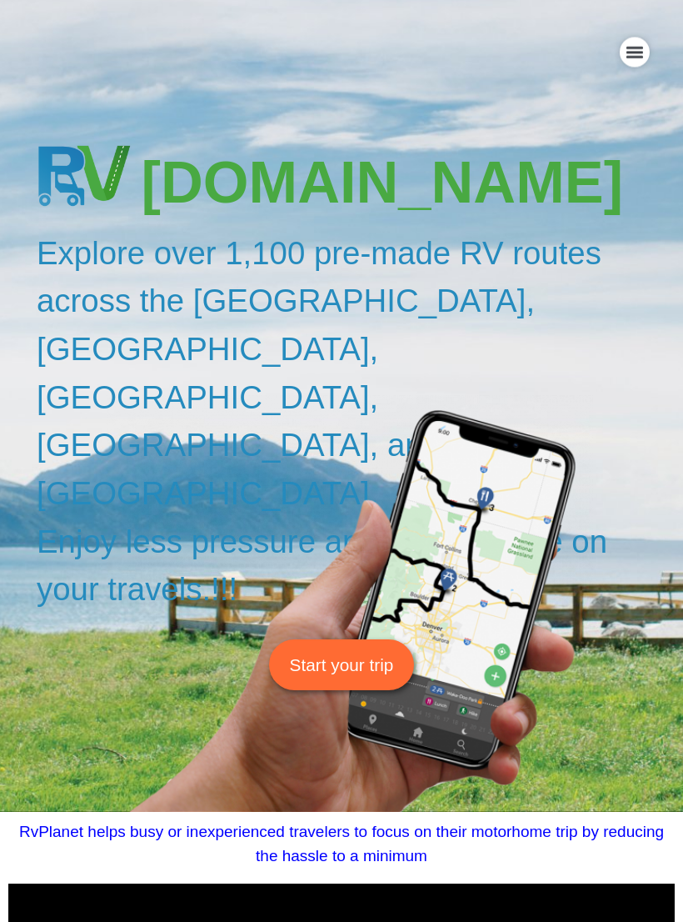
scroll to position [0, 0]
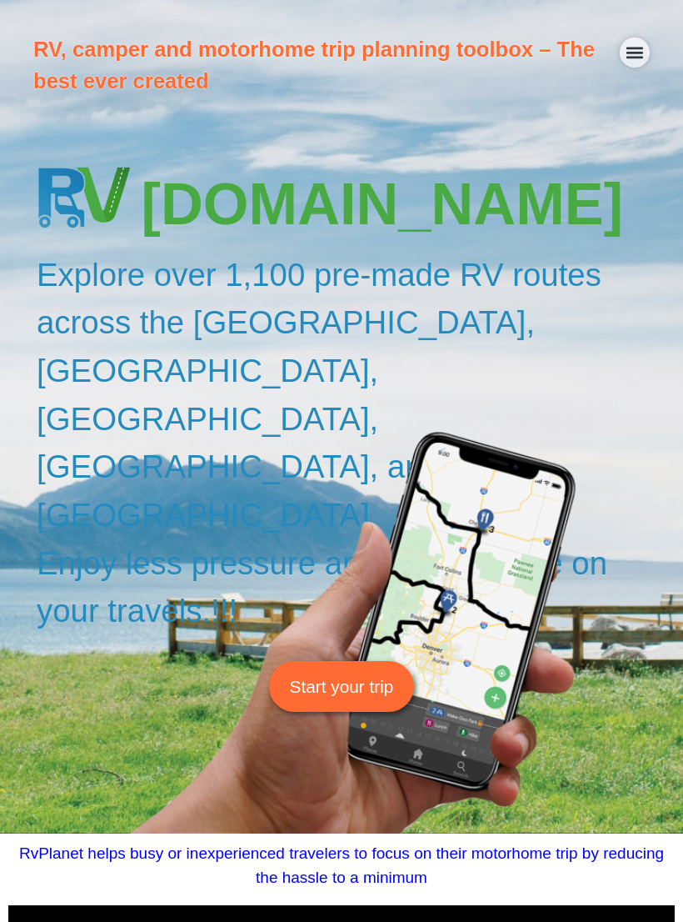
click at [638, 57] on icon "Menu Toggle" at bounding box center [635, 54] width 17 height 12
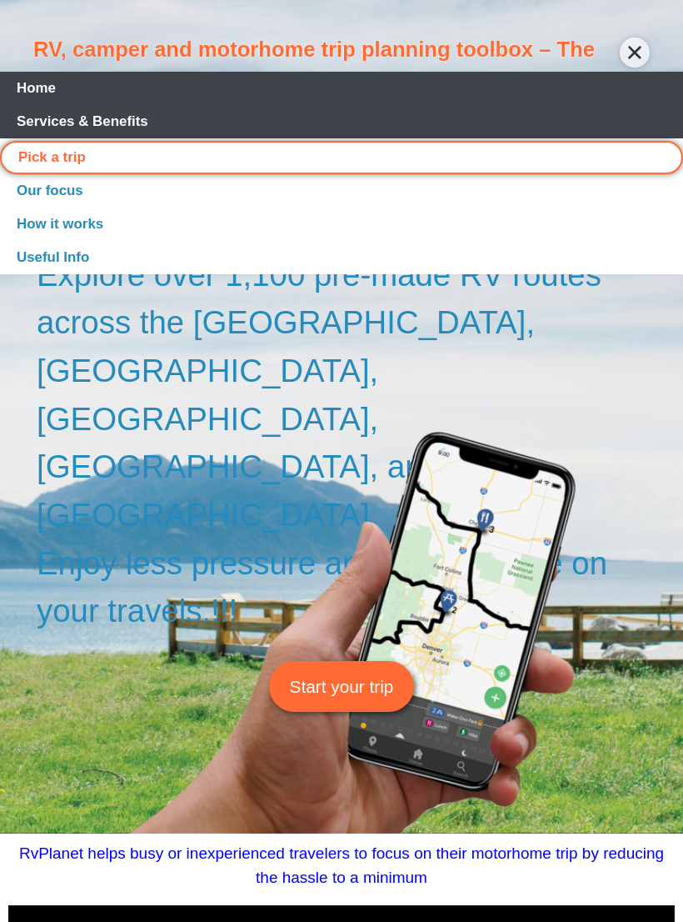
click at [118, 123] on link "Services & Benefits" at bounding box center [341, 121] width 683 height 33
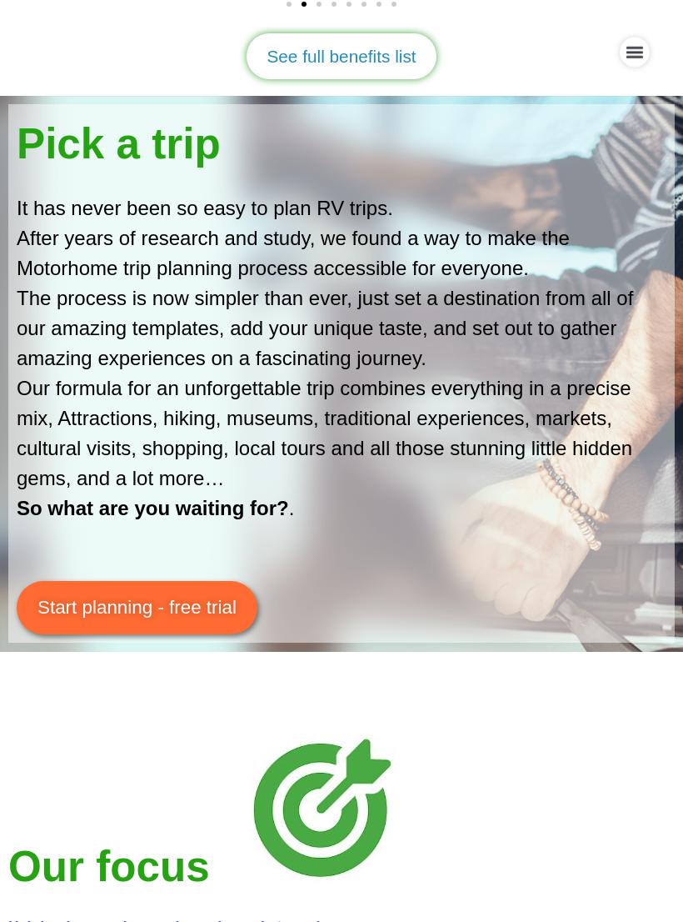
scroll to position [2541, 0]
click at [141, 593] on span "Start planning - free trial" at bounding box center [137, 607] width 199 height 28
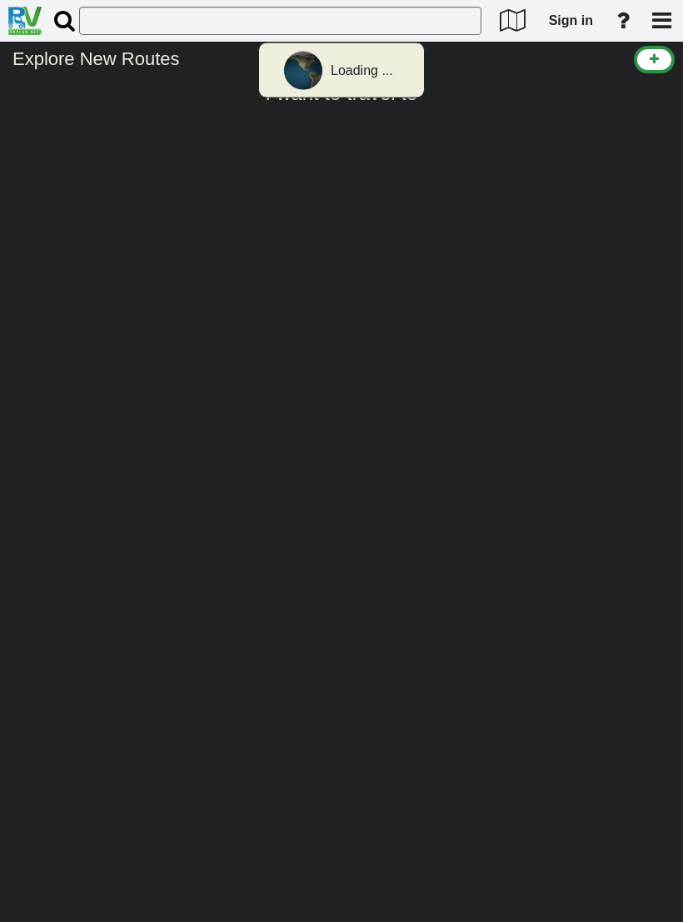
select select "number:2"
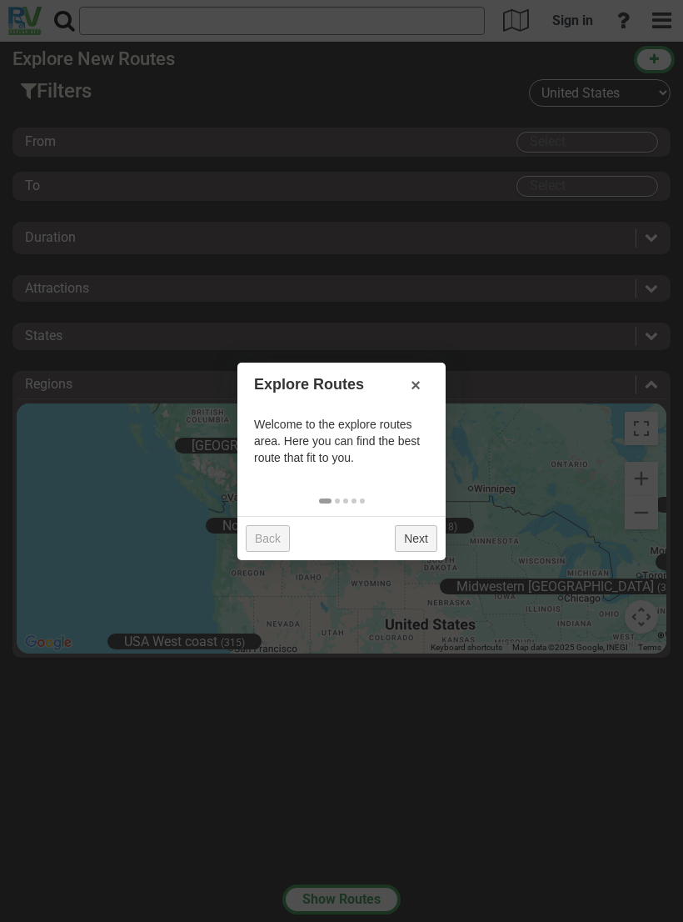
click at [420, 541] on link "Next" at bounding box center [416, 538] width 43 height 27
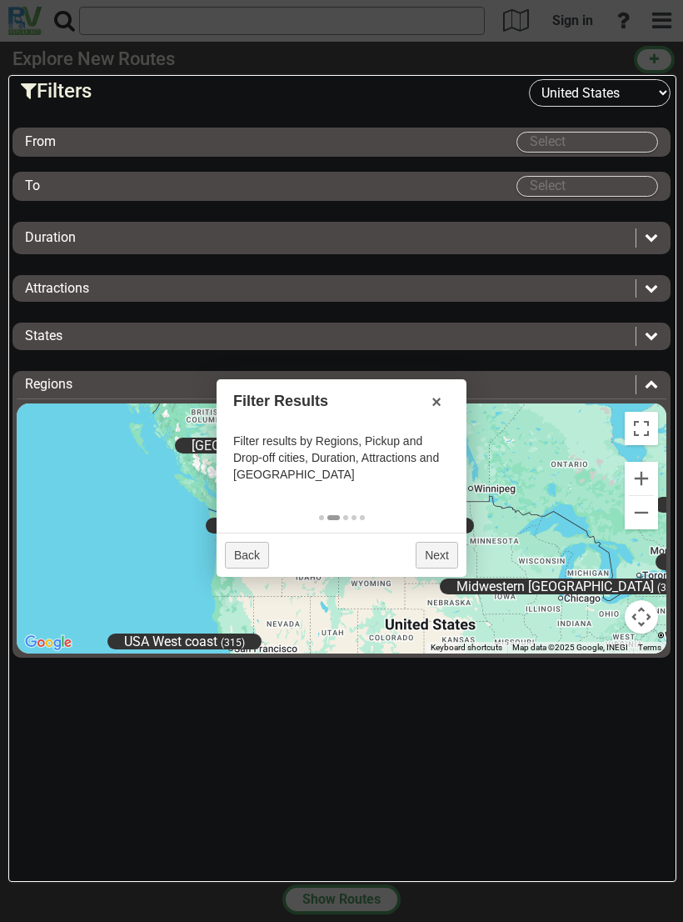
click at [71, 139] on div "From" at bounding box center [271, 142] width 492 height 19
click at [602, 138] on input "Select" at bounding box center [588, 142] width 140 height 19
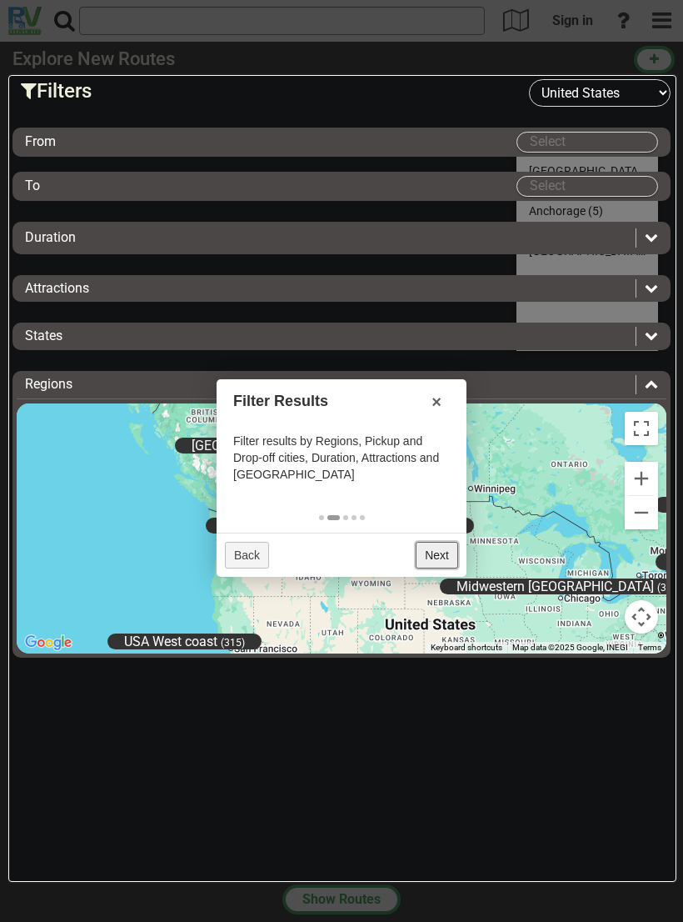
click at [438, 561] on link "Next" at bounding box center [437, 555] width 43 height 27
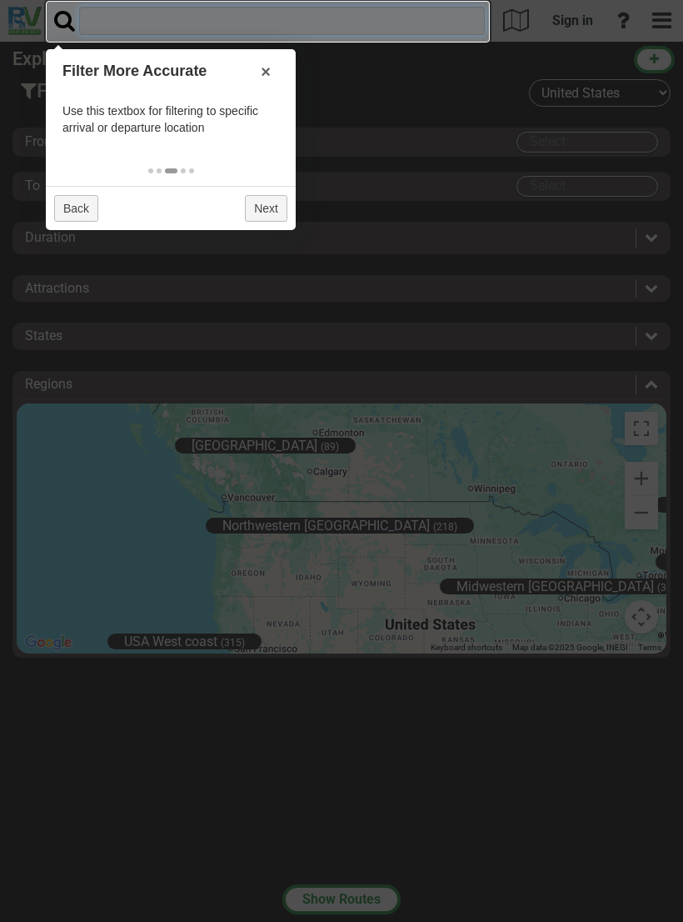
click at [358, 18] on input "text" at bounding box center [282, 21] width 406 height 28
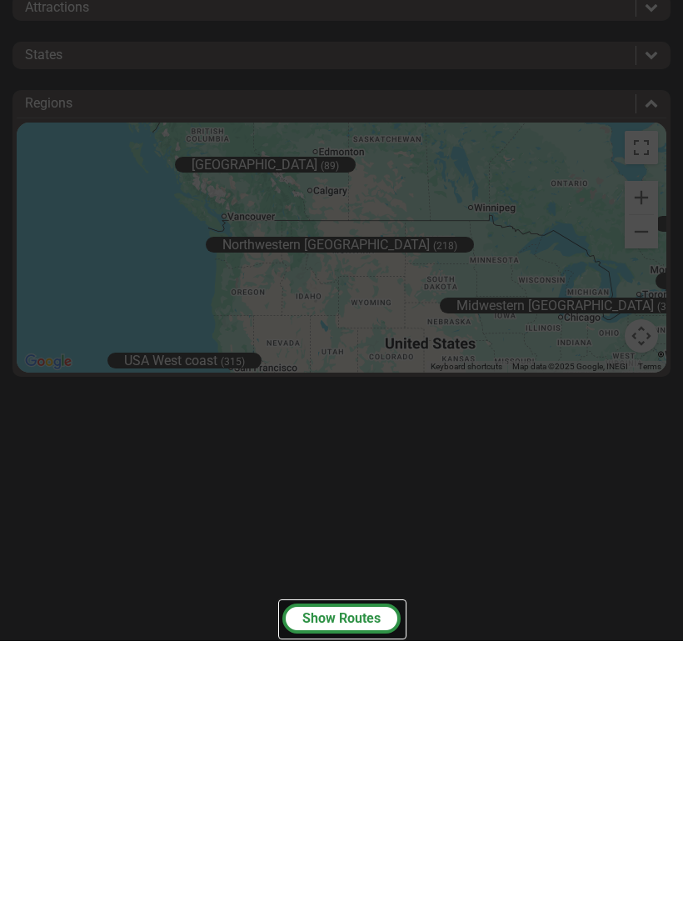
type input "[GEOGRAPHIC_DATA], [US_STATE]"
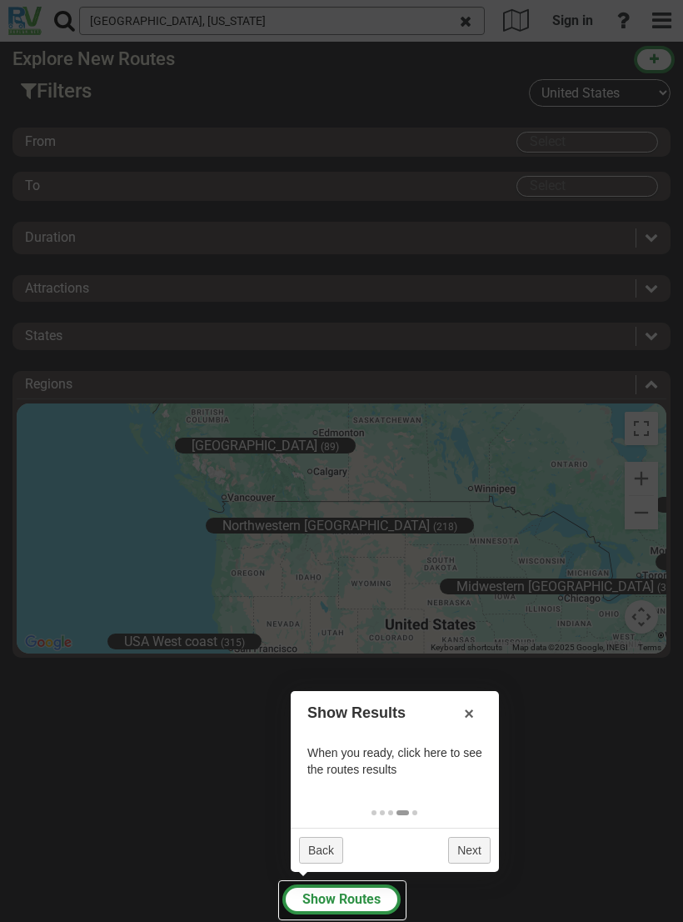
click at [573, 21] on div at bounding box center [341, 461] width 683 height 922
click at [578, 31] on div at bounding box center [341, 461] width 683 height 922
click at [662, 59] on div at bounding box center [341, 461] width 683 height 922
click at [663, 18] on div at bounding box center [341, 461] width 683 height 922
click at [553, 21] on div at bounding box center [341, 461] width 683 height 922
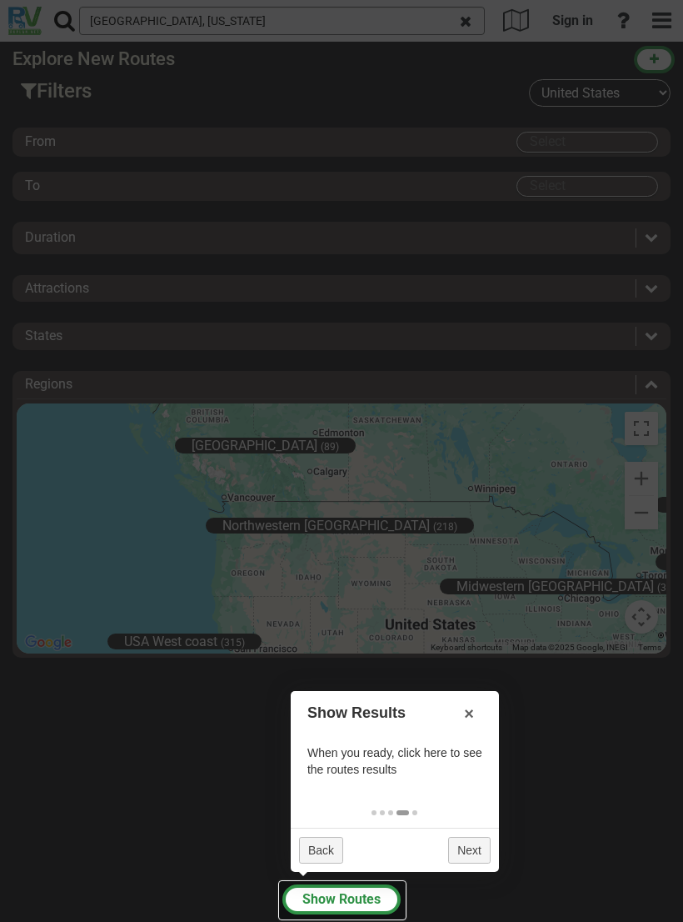
click at [480, 30] on div at bounding box center [341, 461] width 683 height 922
click at [366, 28] on div at bounding box center [341, 461] width 683 height 922
click at [247, 23] on div at bounding box center [341, 461] width 683 height 922
click at [132, 13] on div at bounding box center [341, 461] width 683 height 922
click at [23, 45] on div at bounding box center [341, 461] width 683 height 922
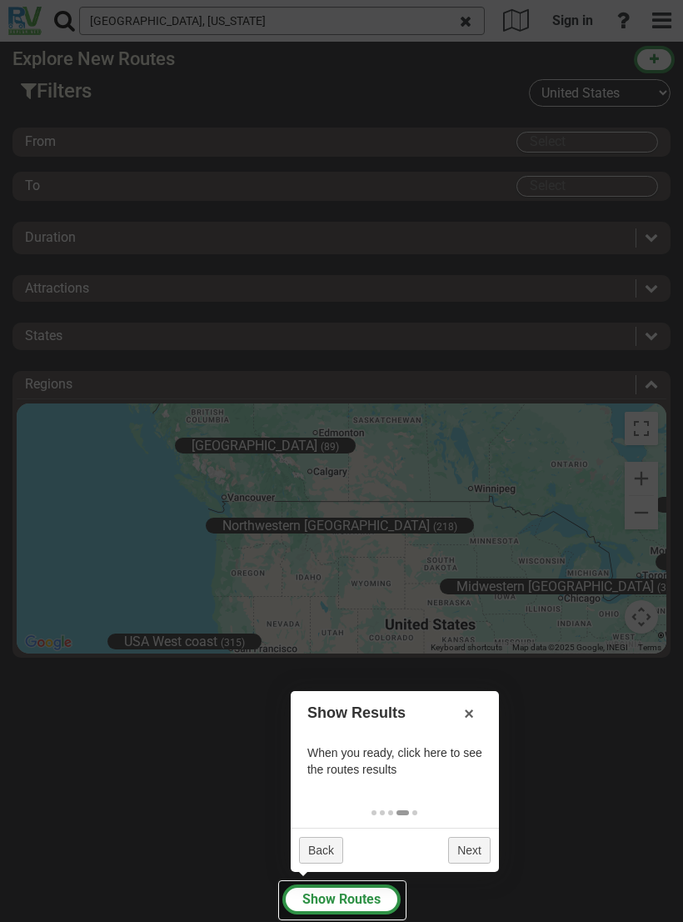
click at [355, 905] on button "Show Routes" at bounding box center [342, 899] width 118 height 30
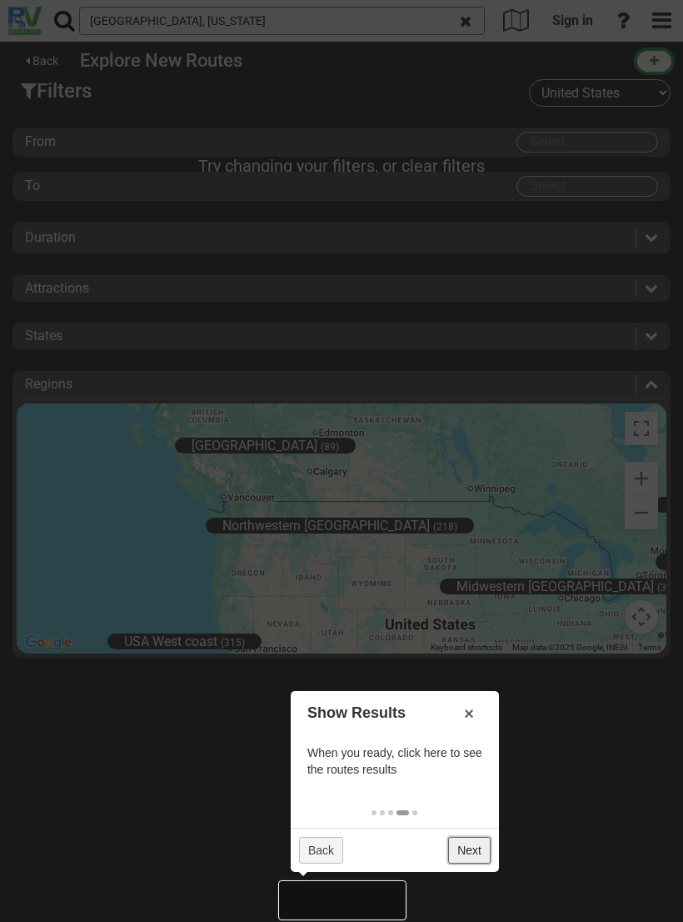
click at [478, 857] on link "Next" at bounding box center [469, 850] width 43 height 27
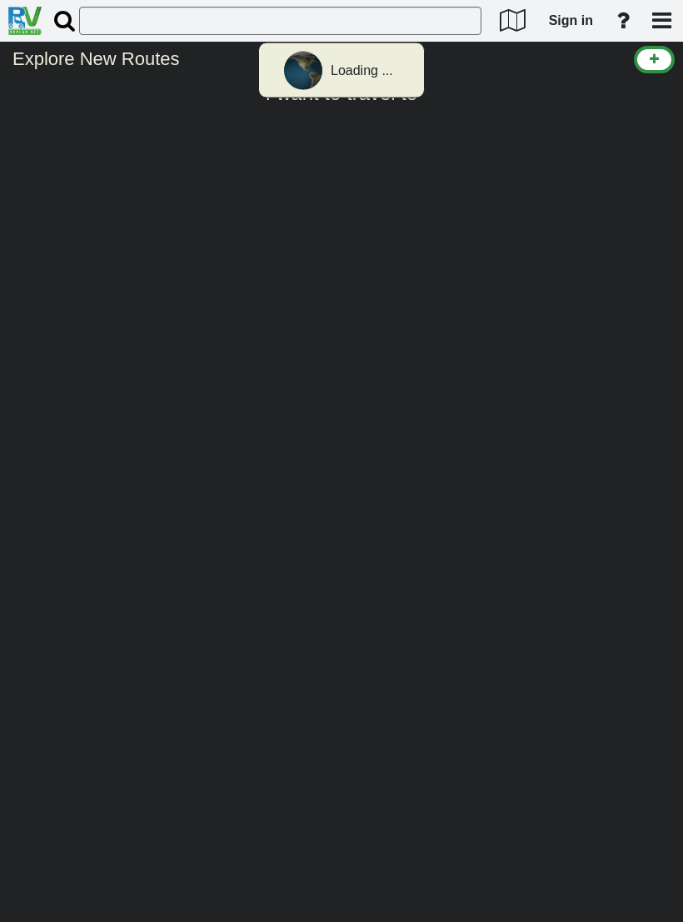
select select "number:2"
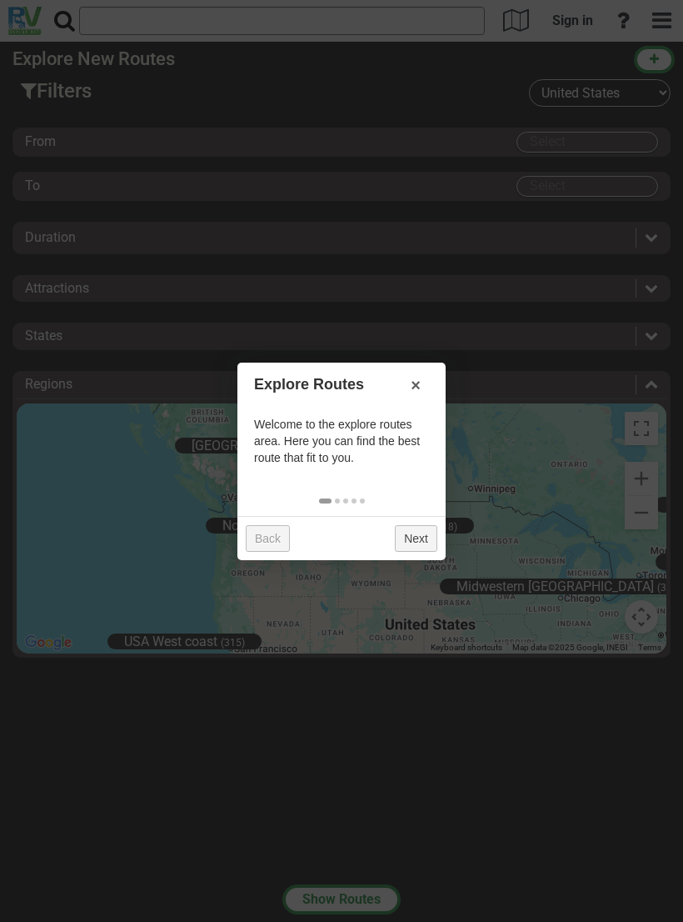
click at [416, 528] on link "Next" at bounding box center [416, 538] width 43 height 27
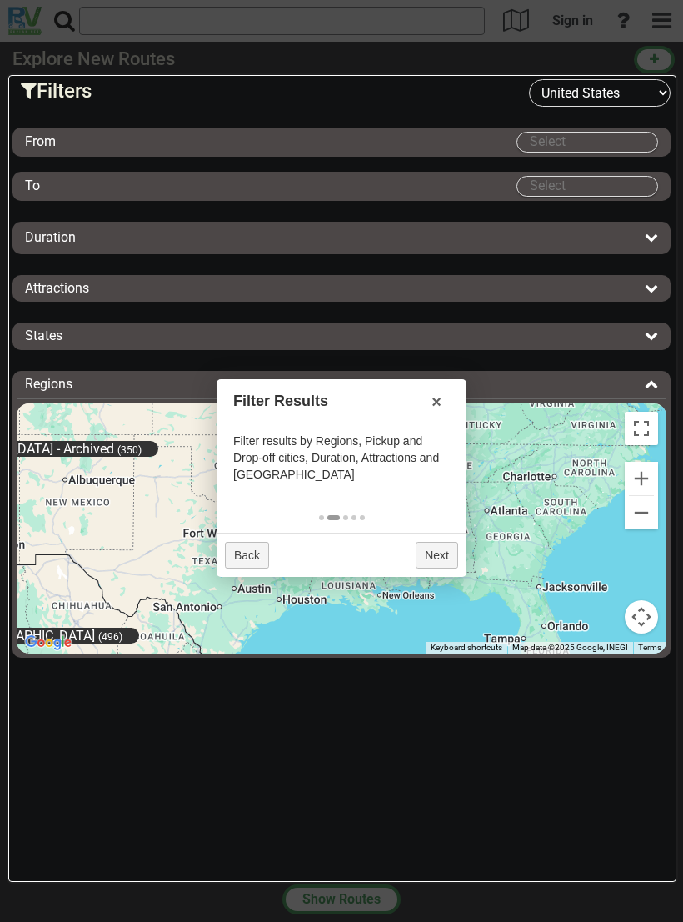
click at [72, 94] on h3 "Filters" at bounding box center [275, 91] width 508 height 22
click at [605, 92] on select "-- Select Destination -- Europe United States Canada Australia New Zealand" at bounding box center [600, 93] width 142 height 28
click at [656, 58] on div at bounding box center [341, 461] width 683 height 922
click at [659, 27] on div at bounding box center [341, 461] width 683 height 922
click at [568, 31] on div at bounding box center [341, 461] width 683 height 922
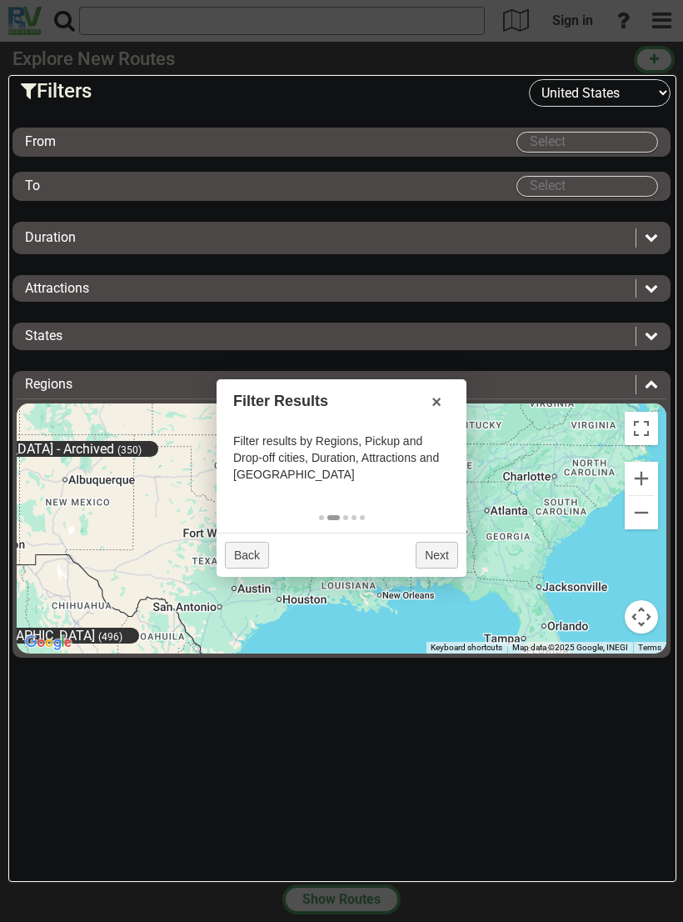
click at [506, 26] on div at bounding box center [341, 461] width 683 height 922
click at [141, 13] on div at bounding box center [341, 461] width 683 height 922
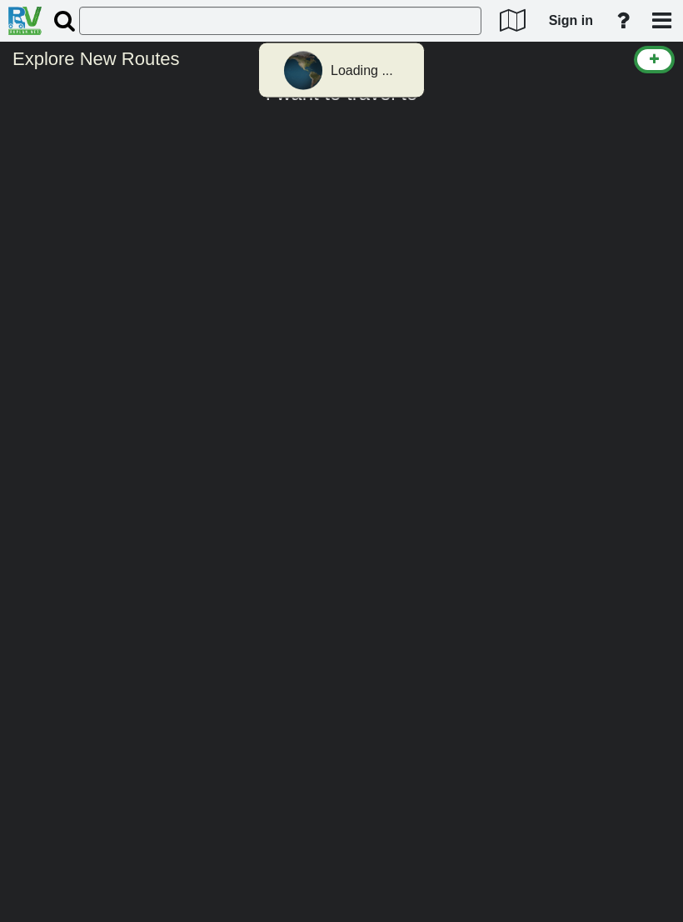
select select "number:2"
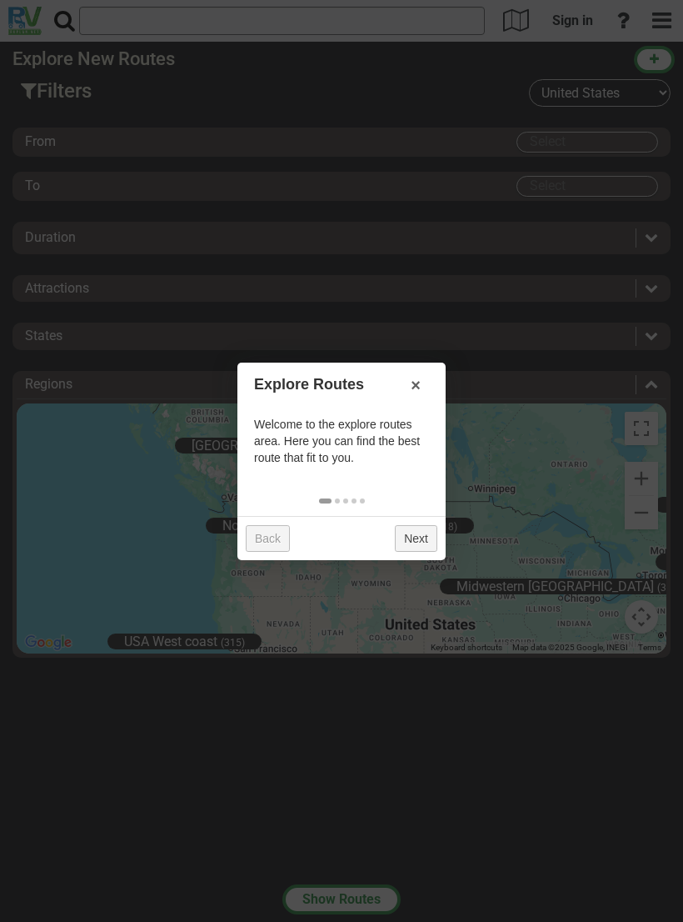
click at [420, 535] on link "Next" at bounding box center [416, 538] width 43 height 27
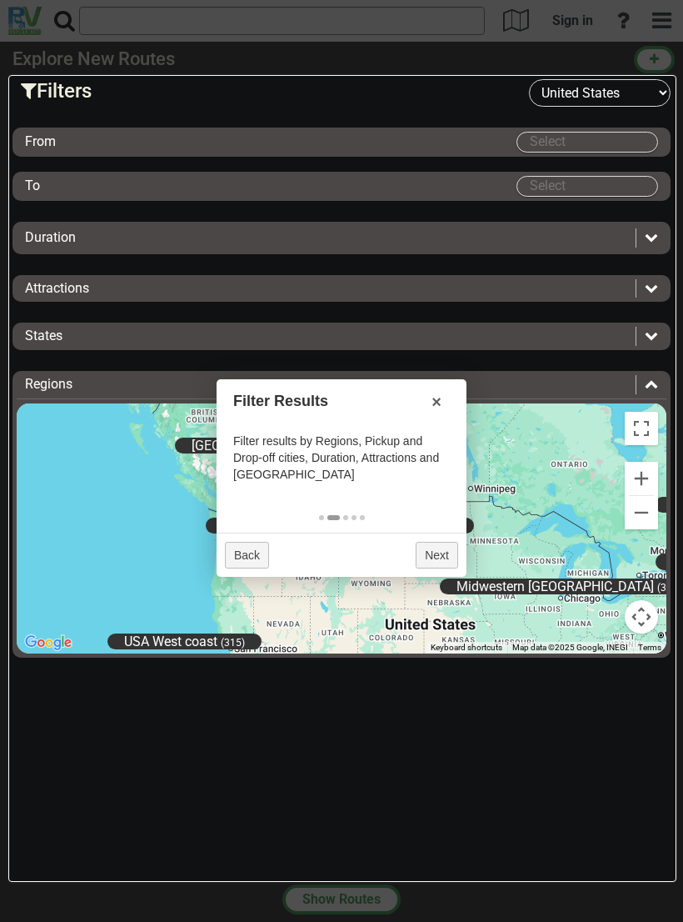
click at [613, 140] on input "Select" at bounding box center [588, 142] width 140 height 19
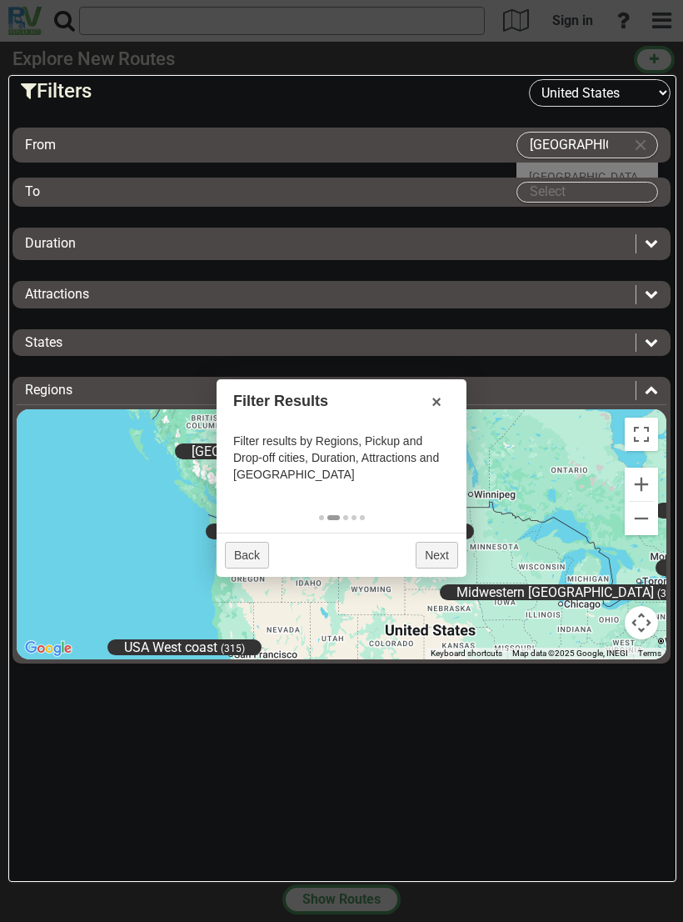
click at [582, 139] on input "[GEOGRAPHIC_DATA]" at bounding box center [571, 145] width 107 height 25
click at [573, 144] on input "[GEOGRAPHIC_DATA]" at bounding box center [571, 145] width 107 height 25
type input "[GEOGRAPHIC_DATA]"
click at [600, 188] on input "Select" at bounding box center [588, 192] width 140 height 19
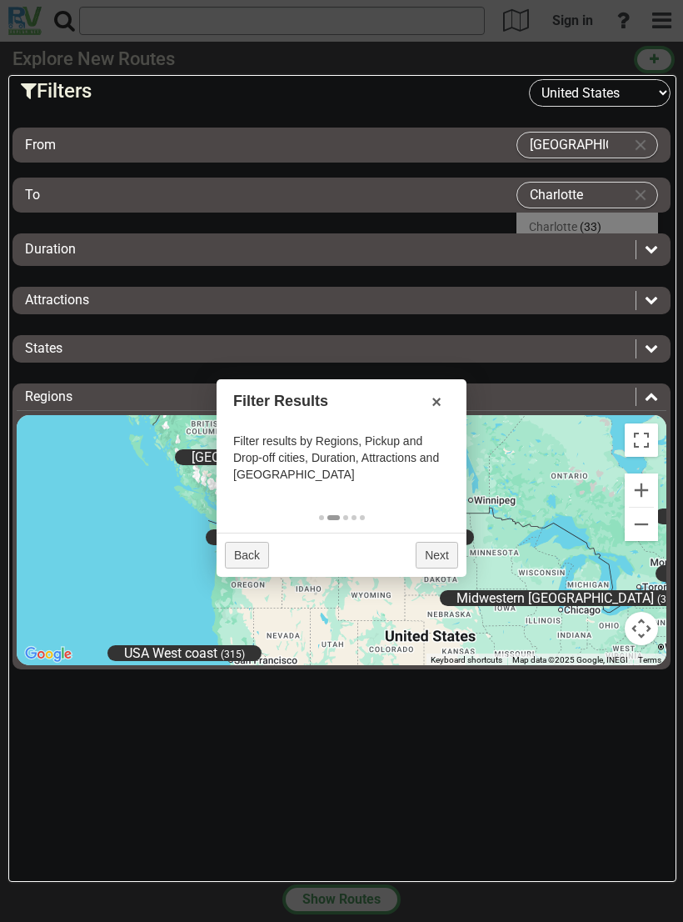
type input "Charlotte"
click at [473, 253] on div "Duration" at bounding box center [326, 249] width 603 height 19
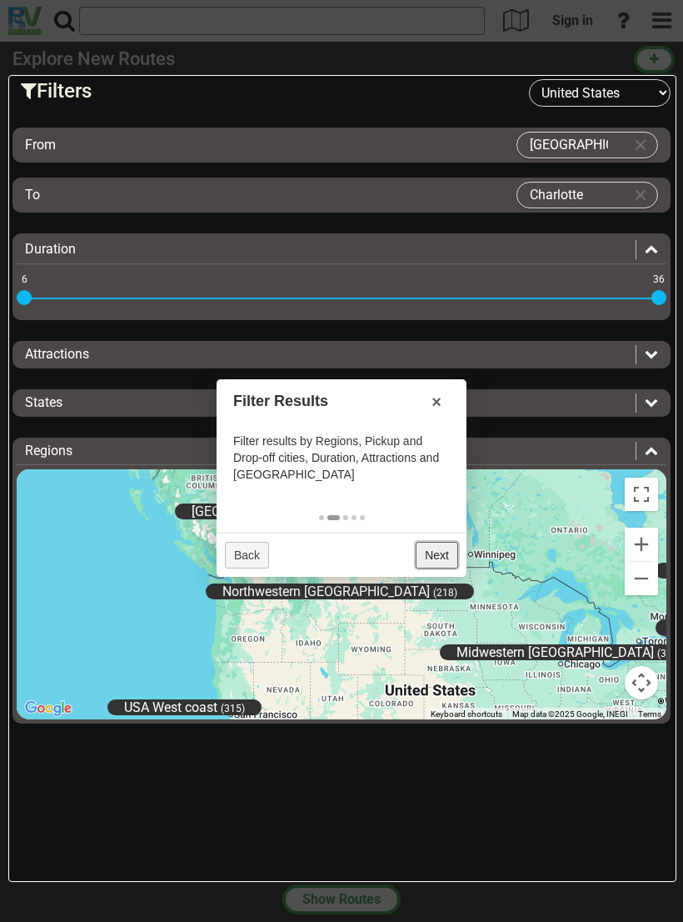
click at [439, 552] on link "Next" at bounding box center [437, 555] width 43 height 27
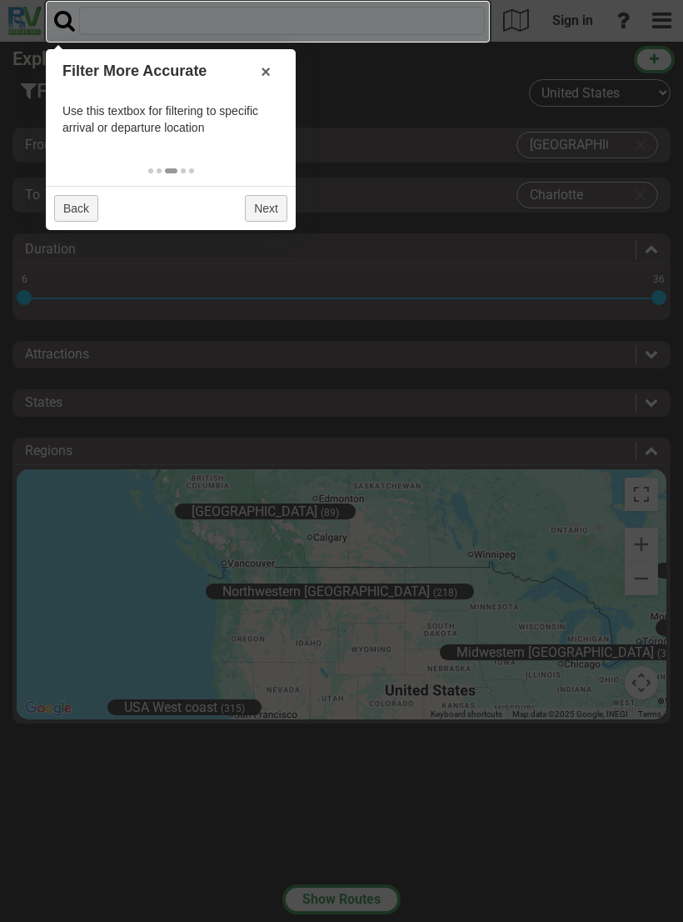
click at [390, 503] on div at bounding box center [341, 461] width 683 height 922
click at [307, 304] on div at bounding box center [341, 461] width 683 height 922
click at [309, 31] on input "text" at bounding box center [282, 21] width 406 height 28
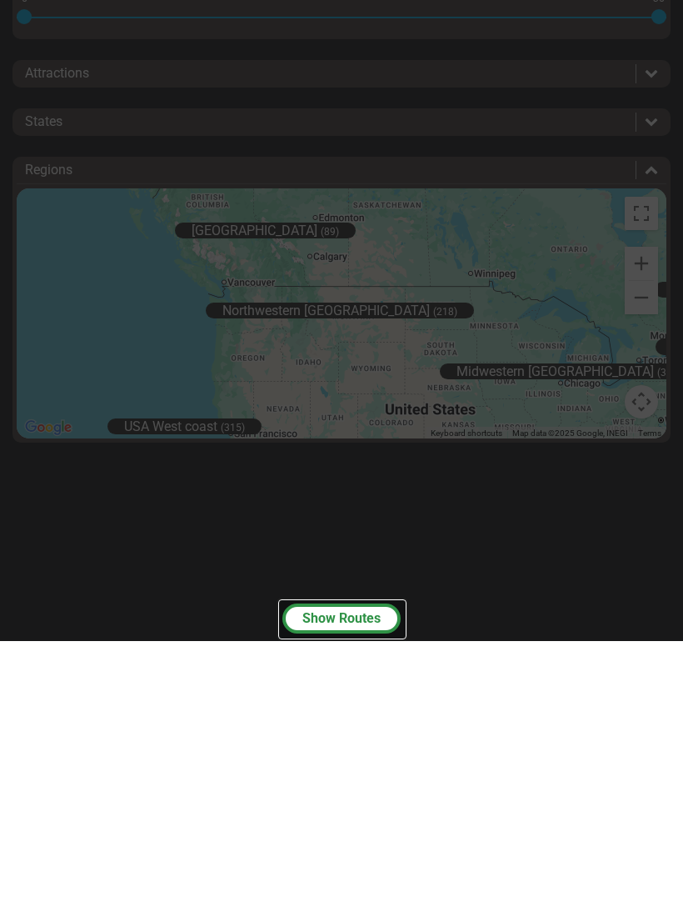
type input "7 days"
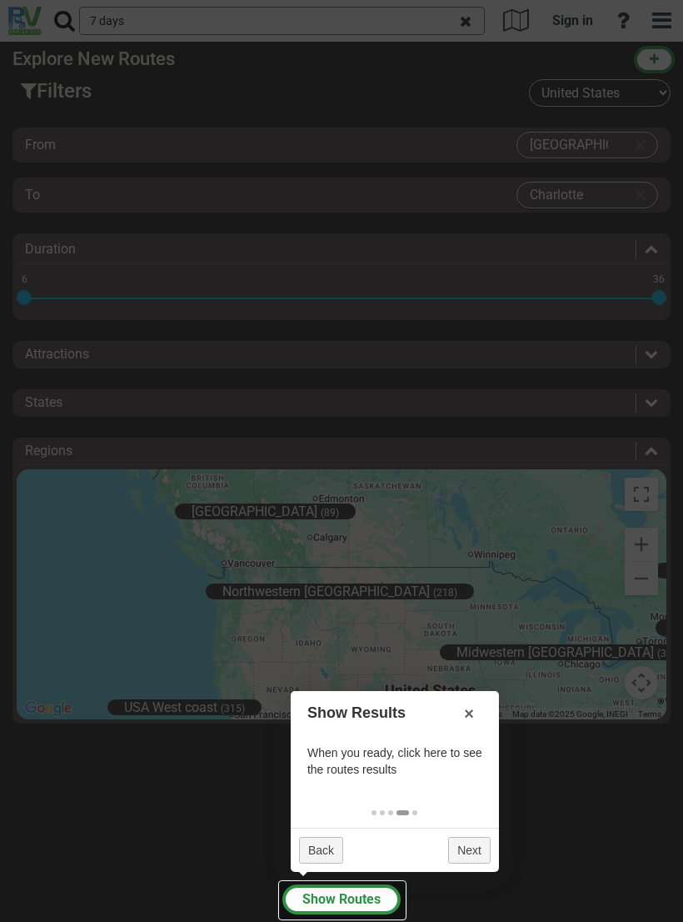
click at [648, 249] on div at bounding box center [341, 461] width 683 height 922
click at [652, 251] on div at bounding box center [341, 461] width 683 height 922
click at [653, 253] on div at bounding box center [341, 461] width 683 height 922
click at [633, 303] on div at bounding box center [341, 461] width 683 height 922
click at [523, 304] on div at bounding box center [341, 461] width 683 height 922
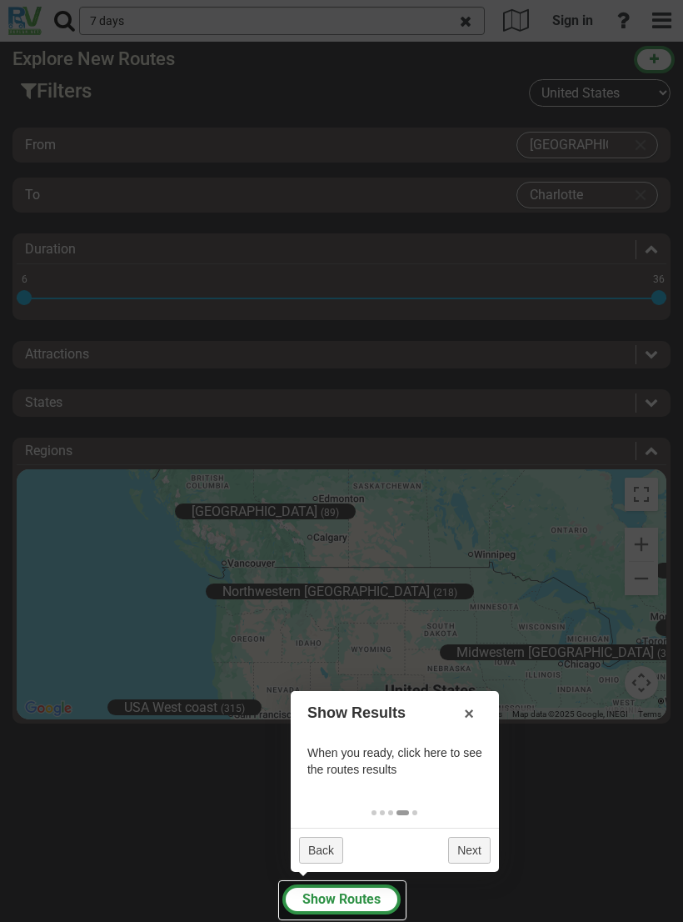
click at [487, 302] on div at bounding box center [341, 461] width 683 height 922
click at [322, 308] on div at bounding box center [341, 461] width 683 height 922
click at [308, 353] on div at bounding box center [341, 461] width 683 height 922
